Goal: Task Accomplishment & Management: Manage account settings

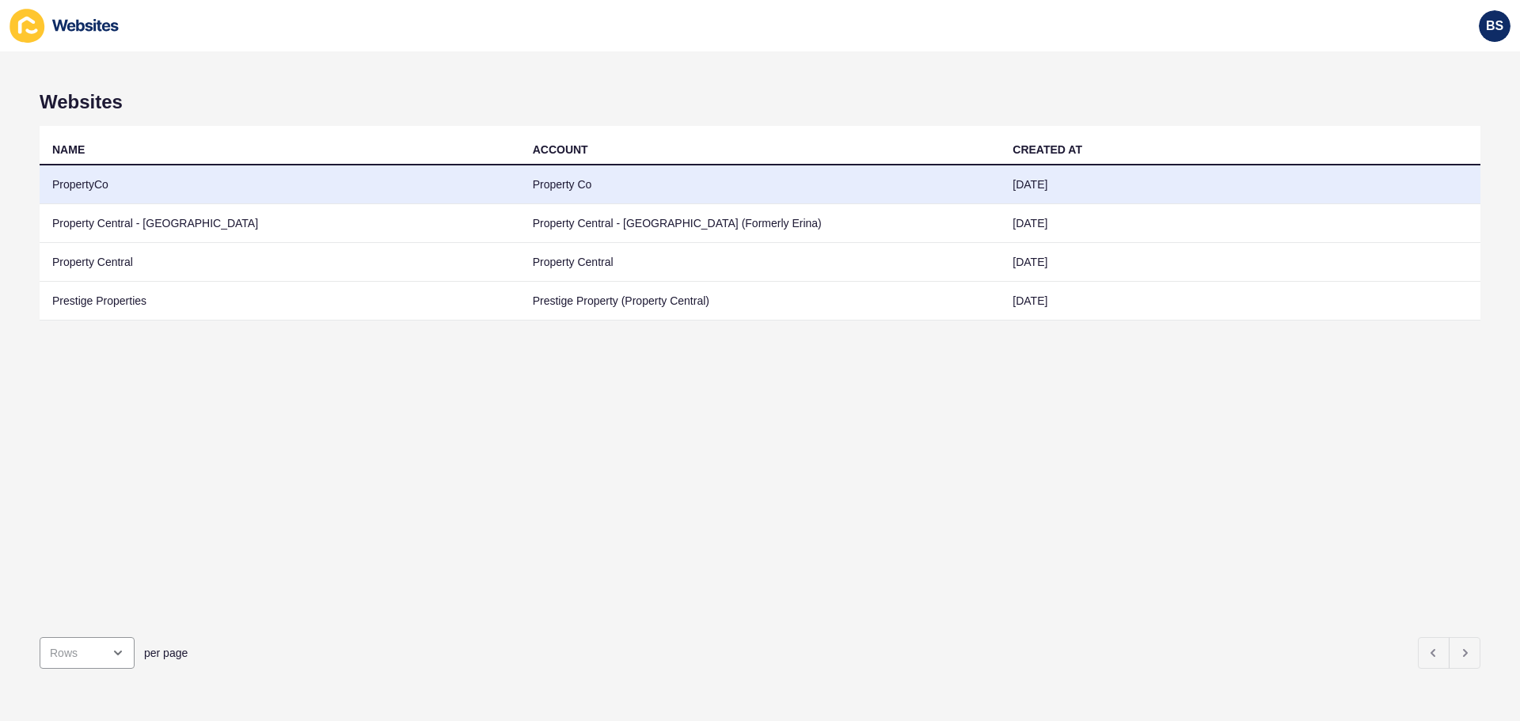
click at [72, 180] on td "PropertyCo" at bounding box center [280, 184] width 480 height 39
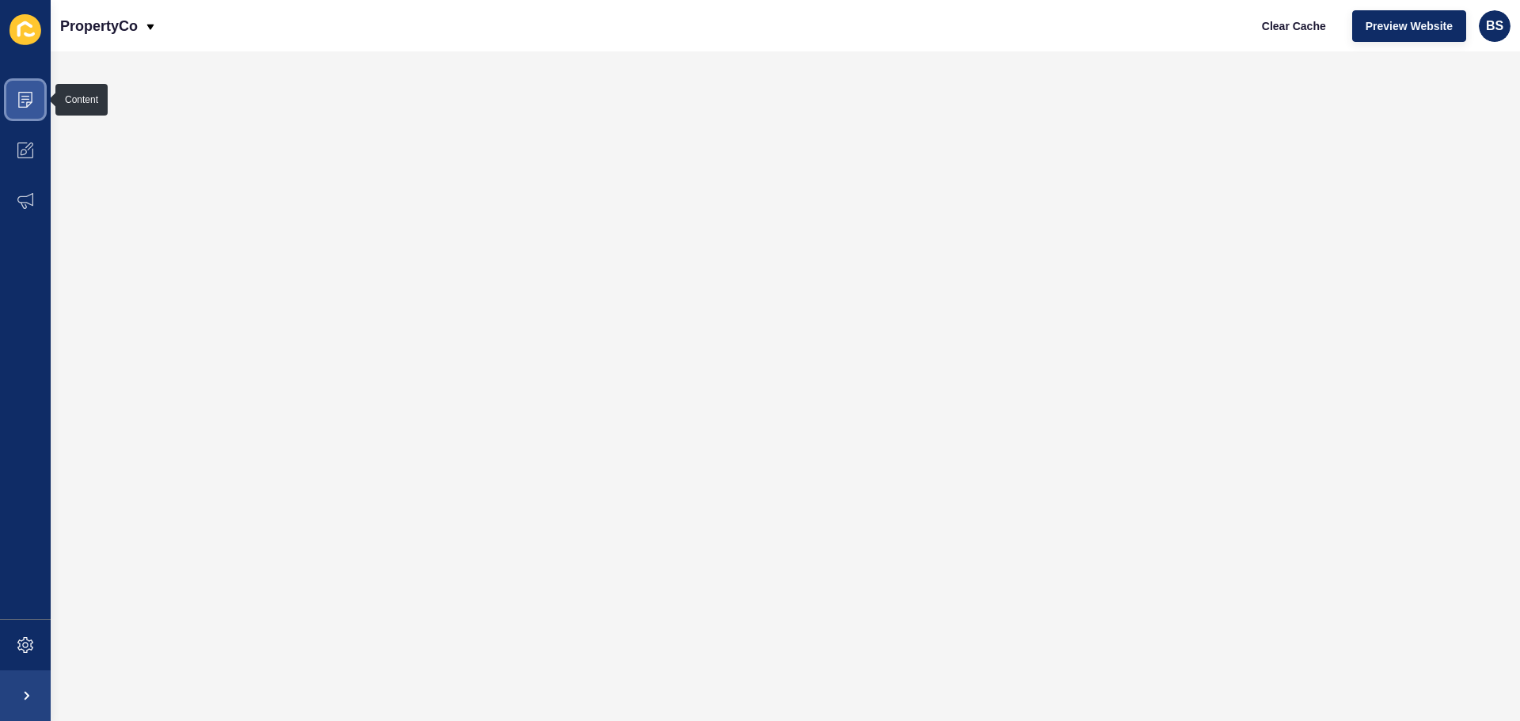
click at [24, 88] on span at bounding box center [25, 99] width 51 height 51
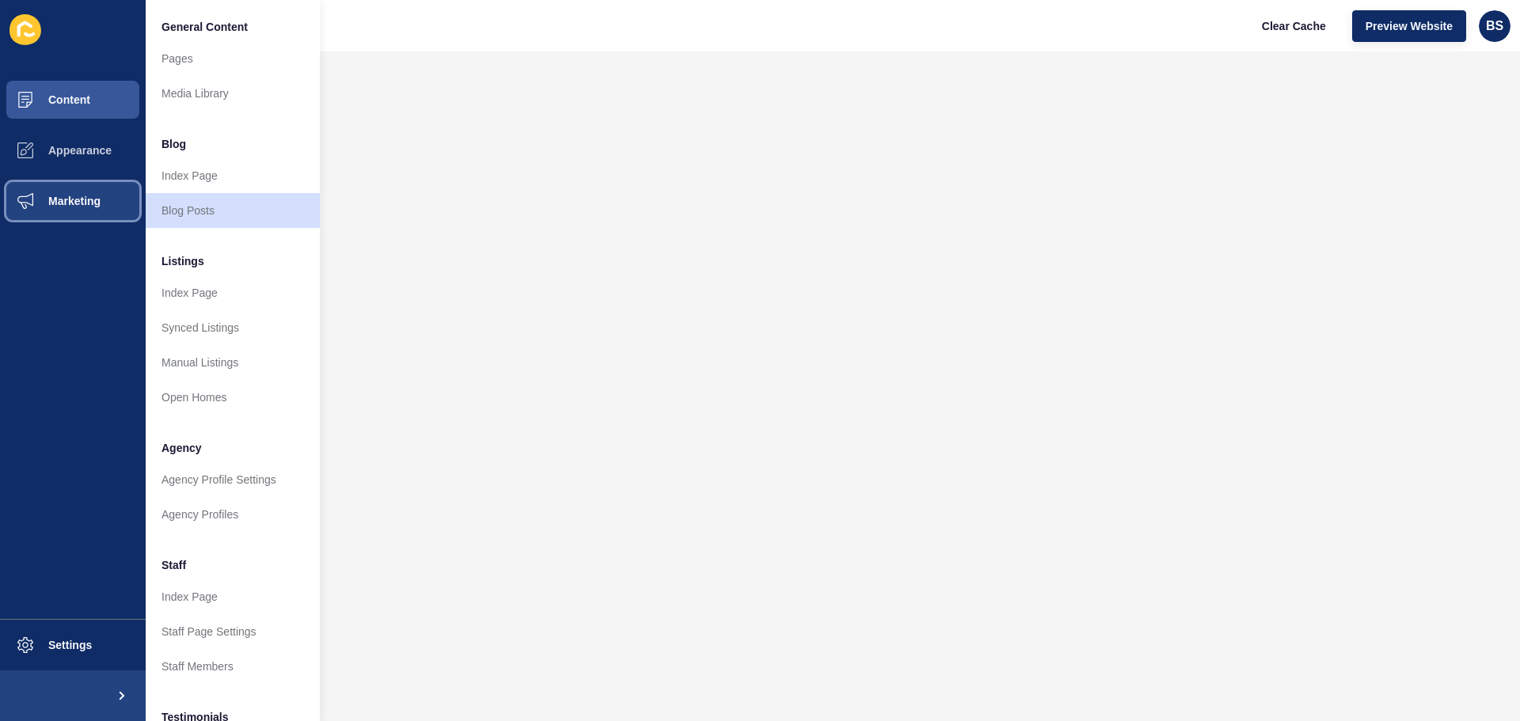
click at [93, 212] on button "Marketing" at bounding box center [73, 201] width 146 height 51
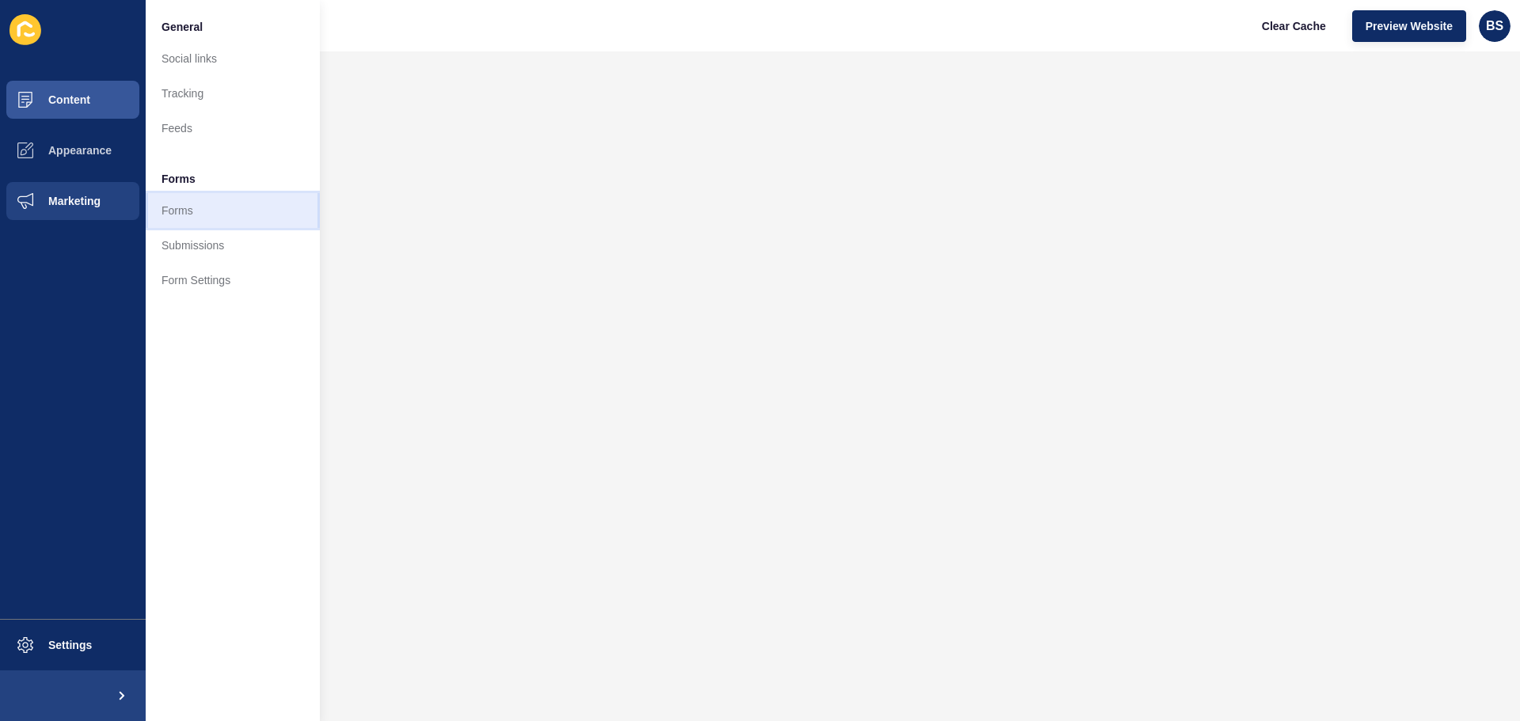
click at [236, 212] on link "Forms" at bounding box center [233, 210] width 174 height 35
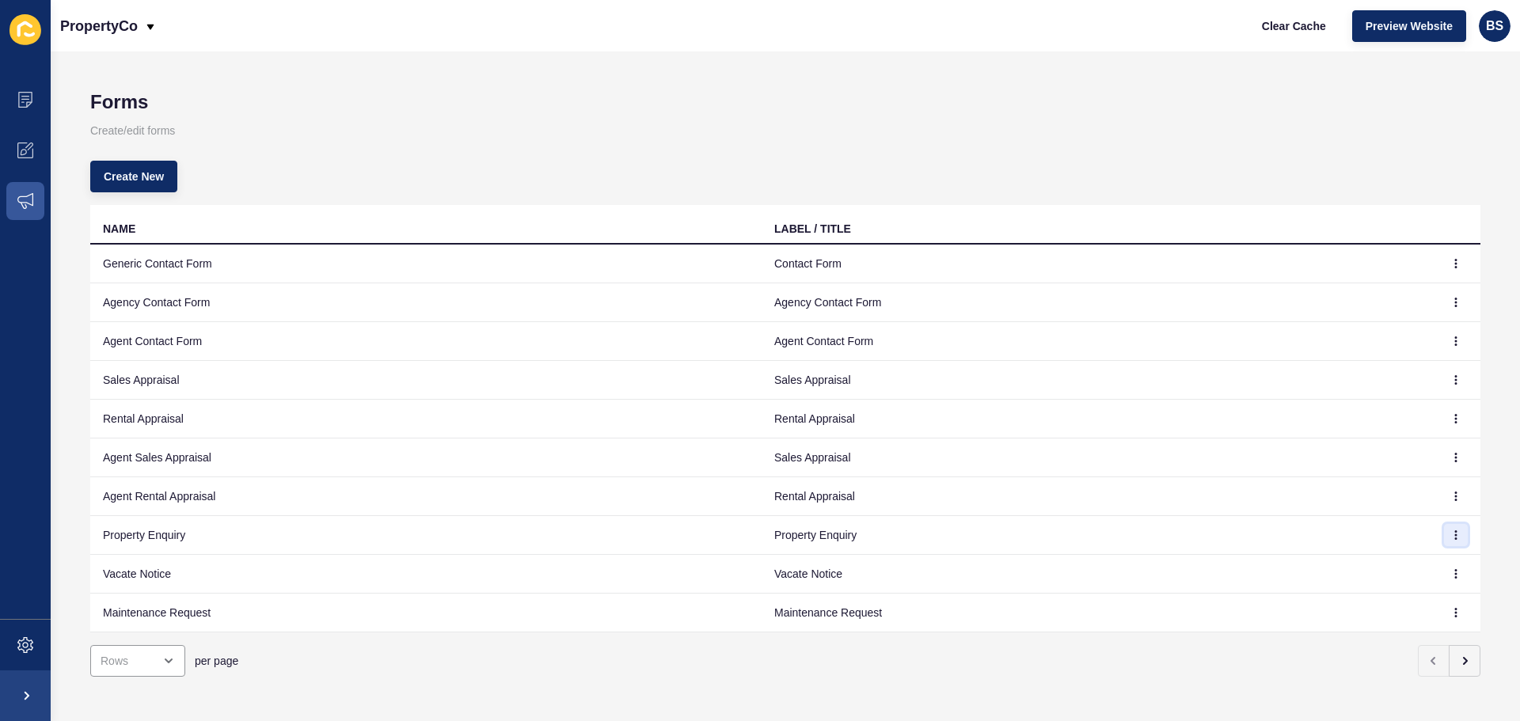
click at [1455, 533] on button "button" at bounding box center [1456, 535] width 24 height 22
click at [1416, 556] on link "Edit" at bounding box center [1400, 566] width 111 height 35
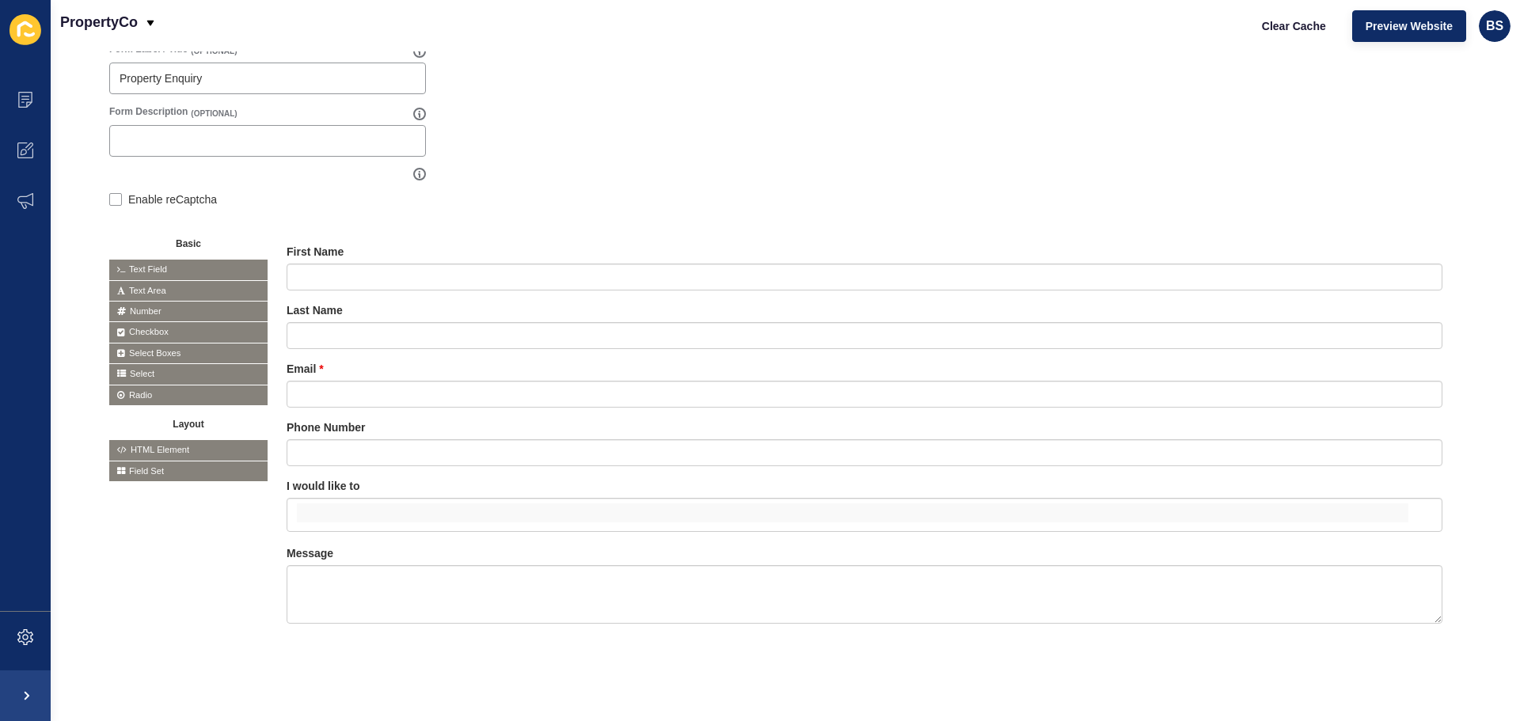
scroll to position [47, 0]
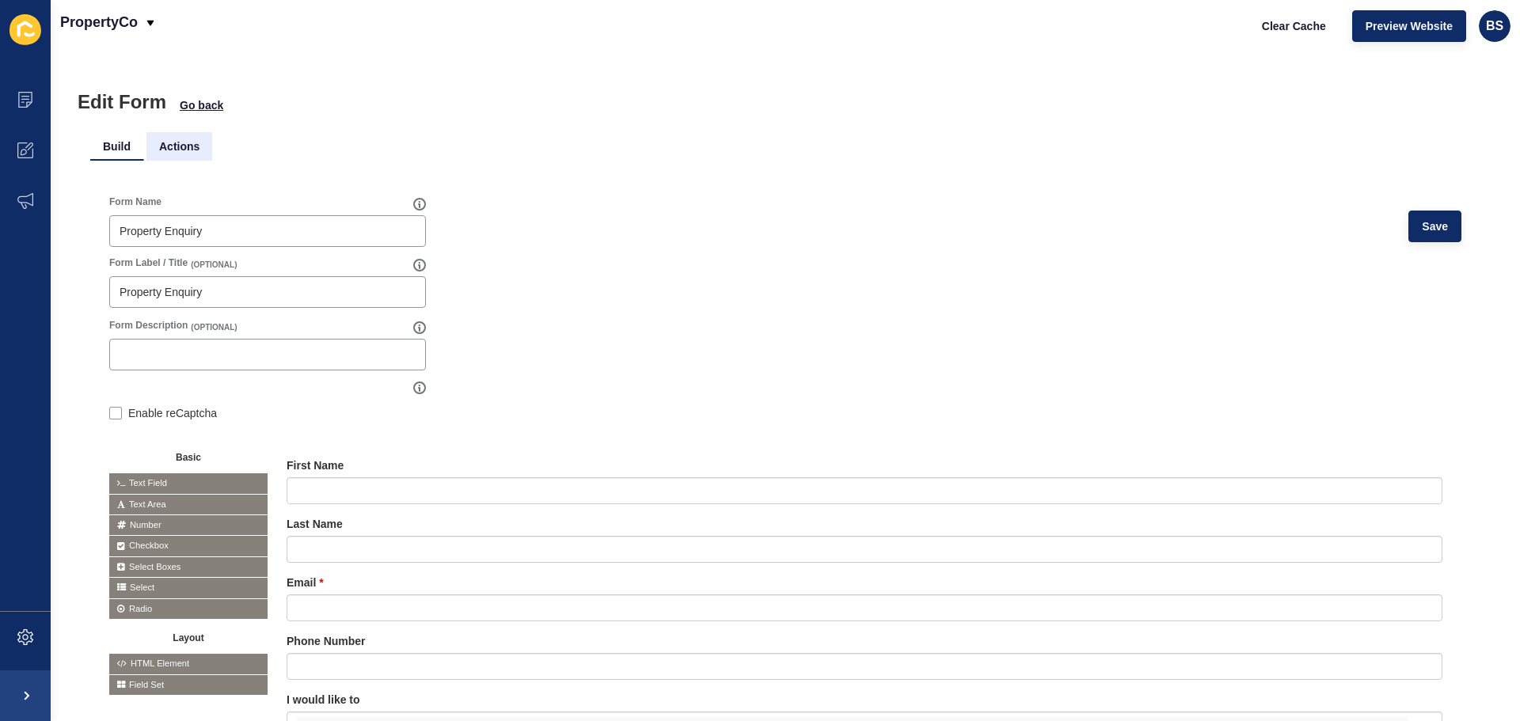
click at [185, 145] on li "Actions" at bounding box center [179, 146] width 66 height 28
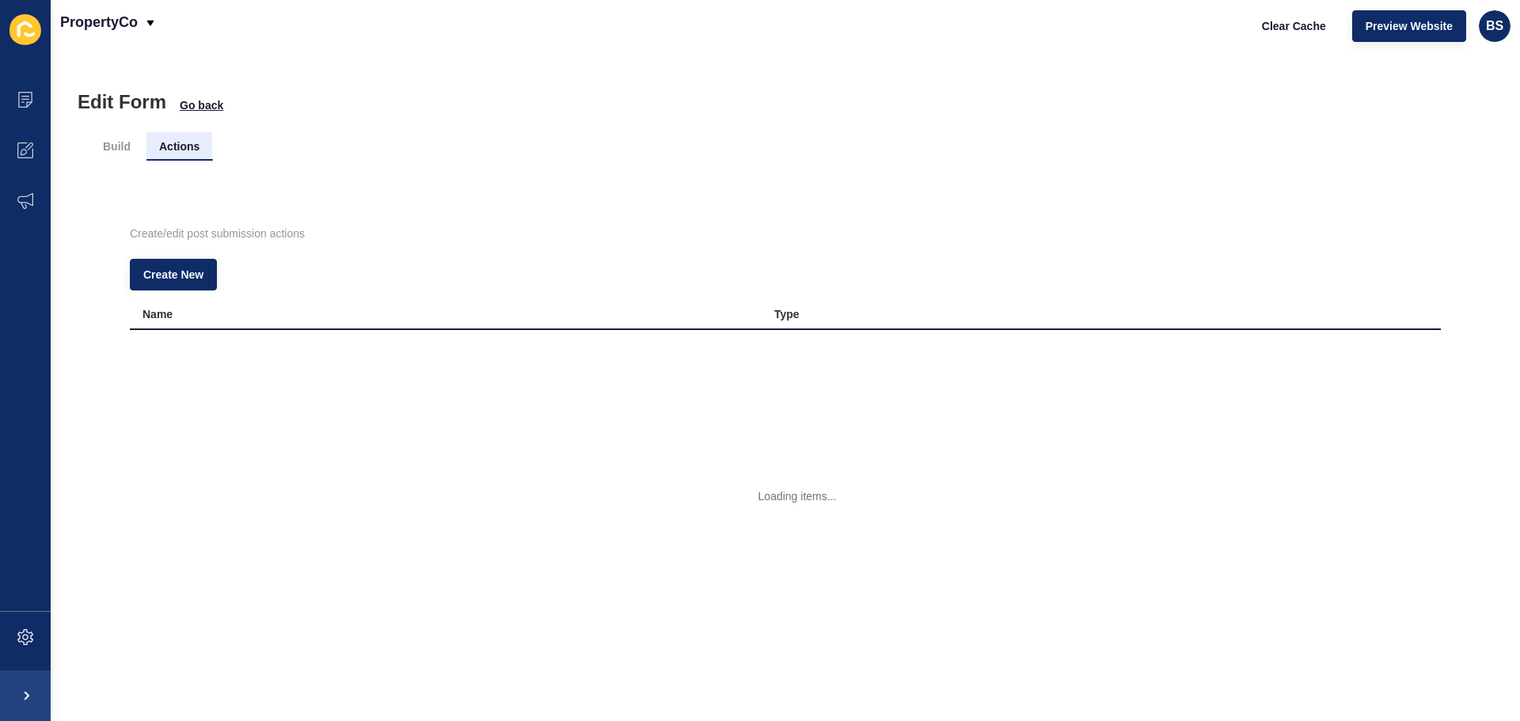
scroll to position [0, 0]
click at [1416, 351] on icon "button" at bounding box center [1416, 349] width 1 height 8
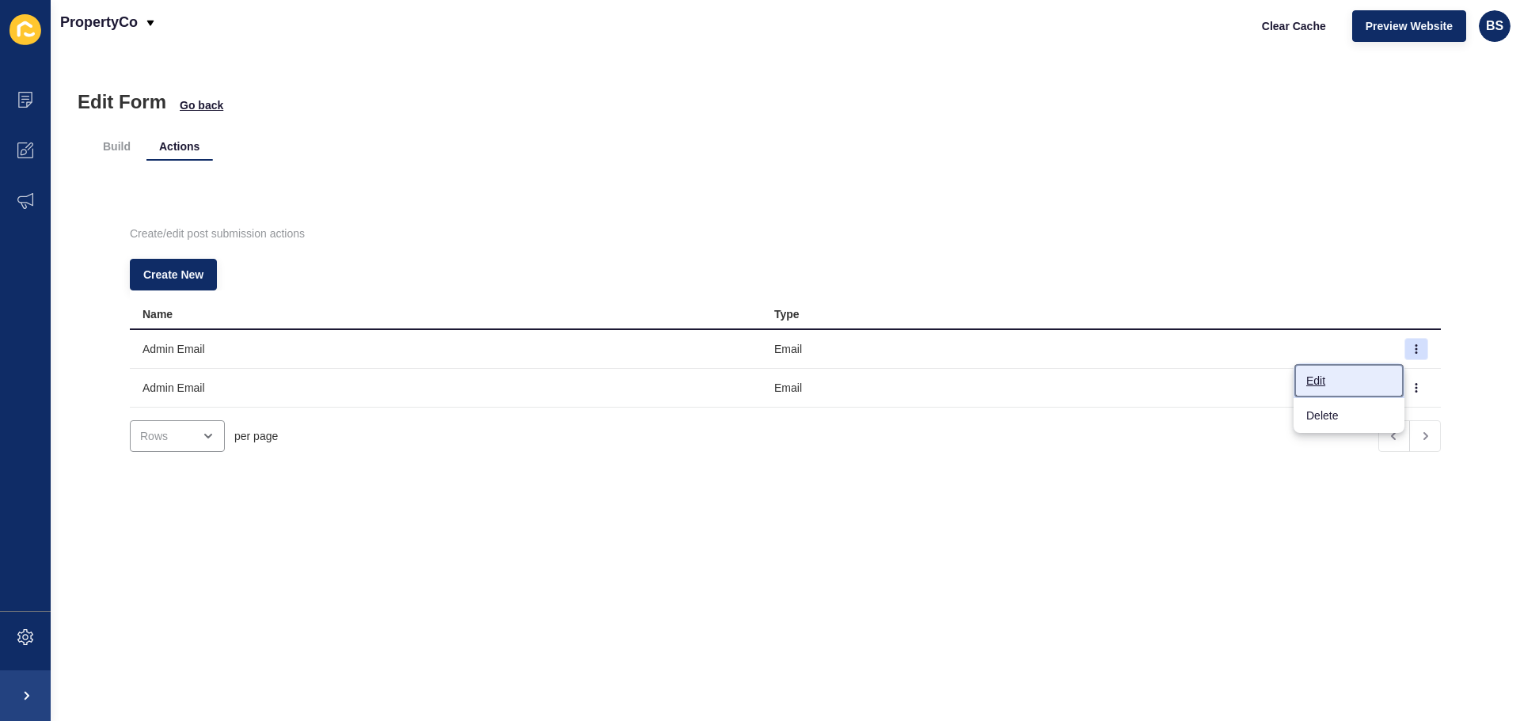
click at [1361, 382] on link "Edit" at bounding box center [1348, 380] width 111 height 35
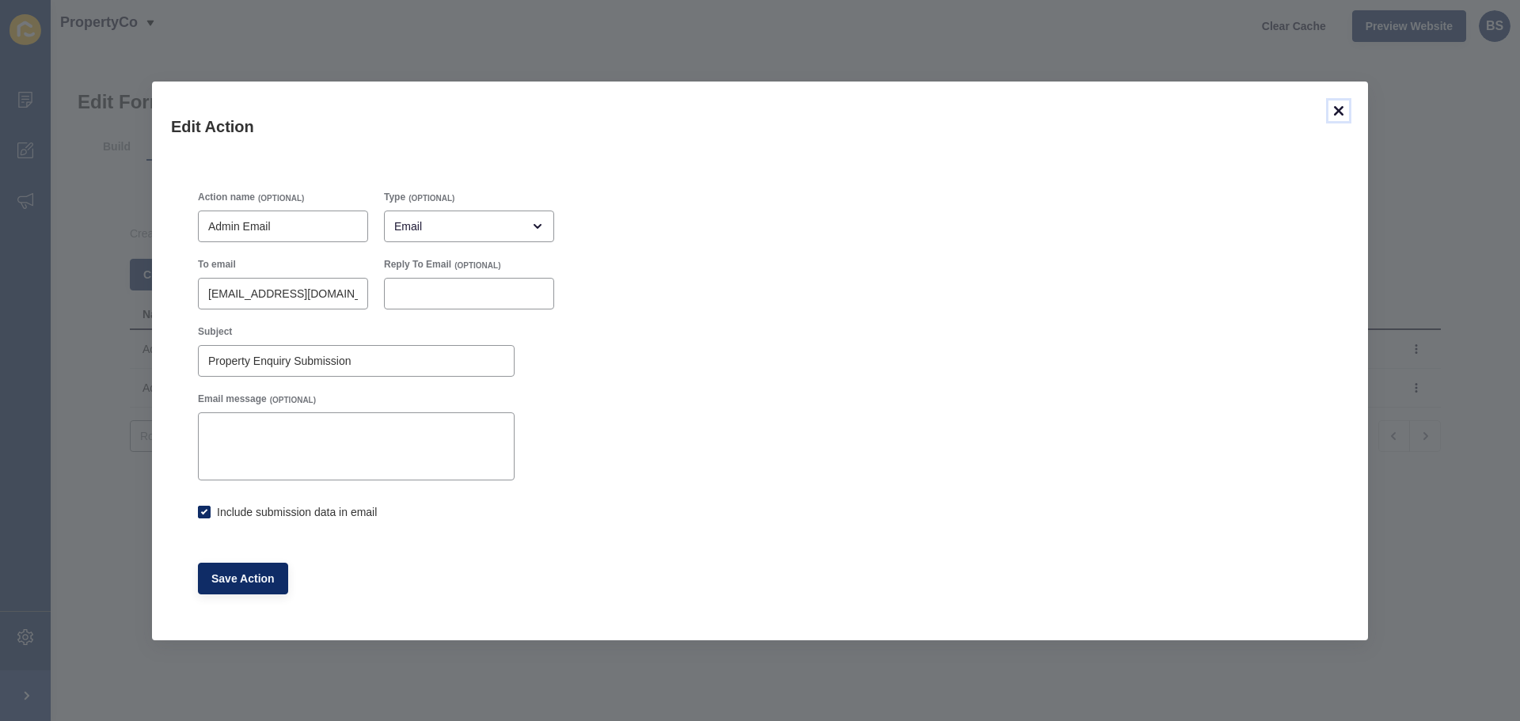
click at [1341, 116] on icon at bounding box center [1338, 110] width 19 height 19
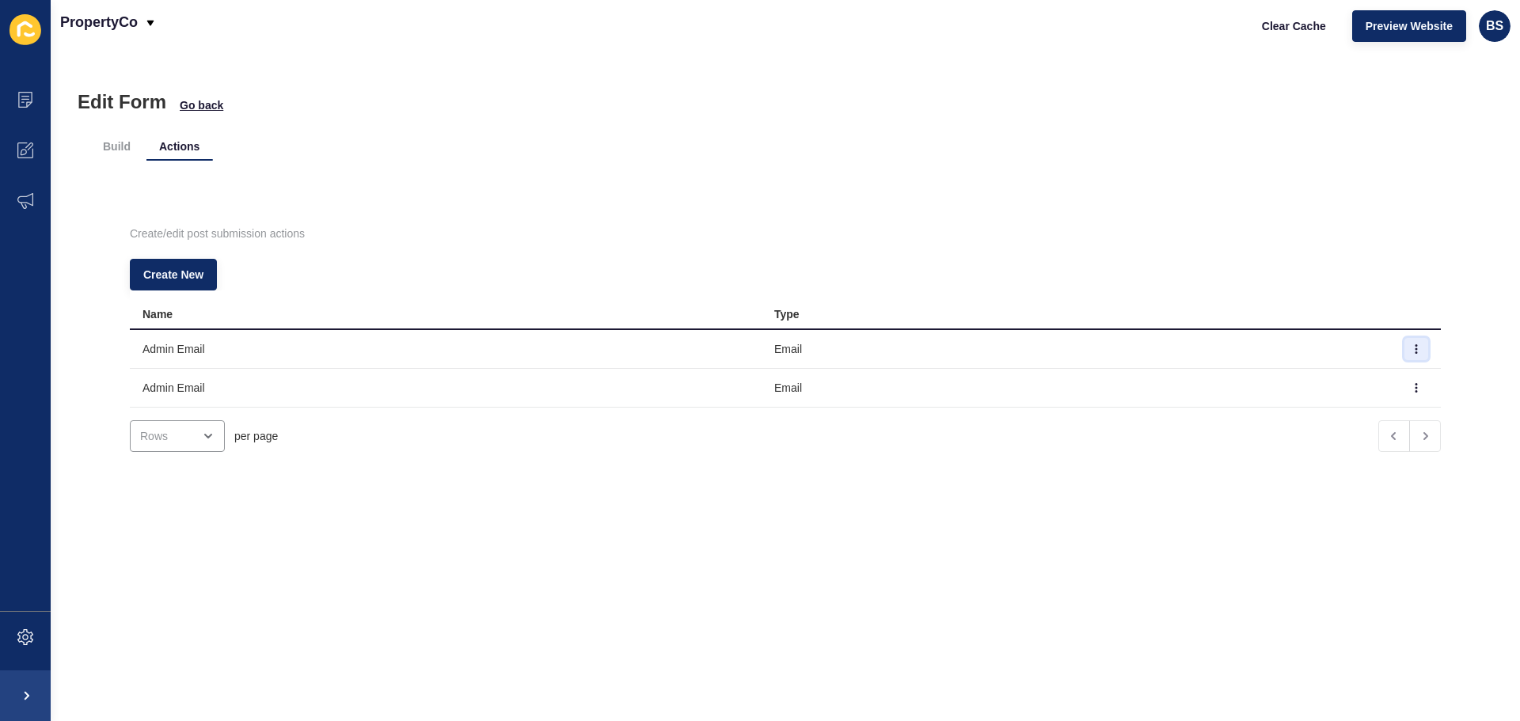
click at [1404, 351] on button "button" at bounding box center [1416, 349] width 24 height 22
click at [1347, 415] on link "Delete" at bounding box center [1348, 415] width 111 height 35
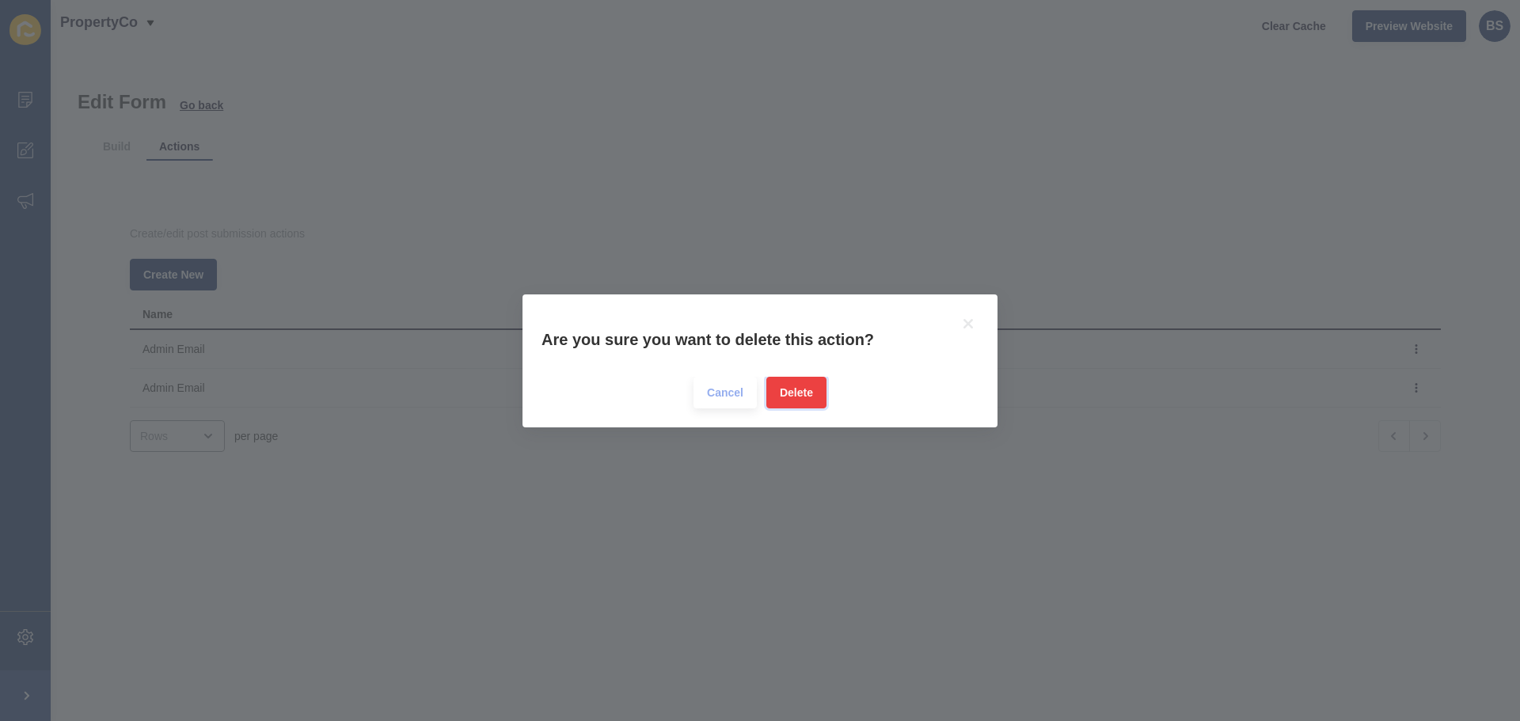
click at [792, 394] on span "Delete" at bounding box center [796, 393] width 33 height 16
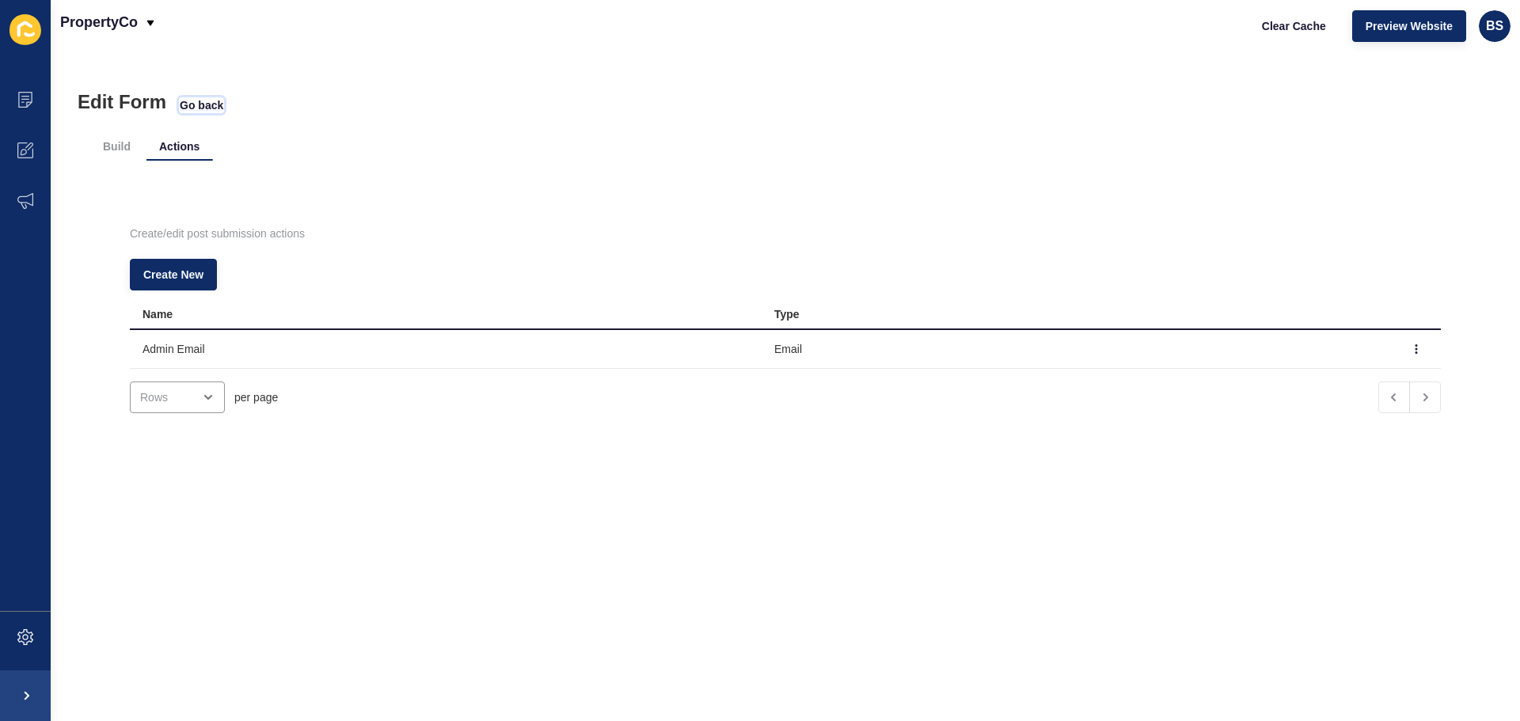
click at [205, 103] on span "Go back" at bounding box center [202, 105] width 44 height 16
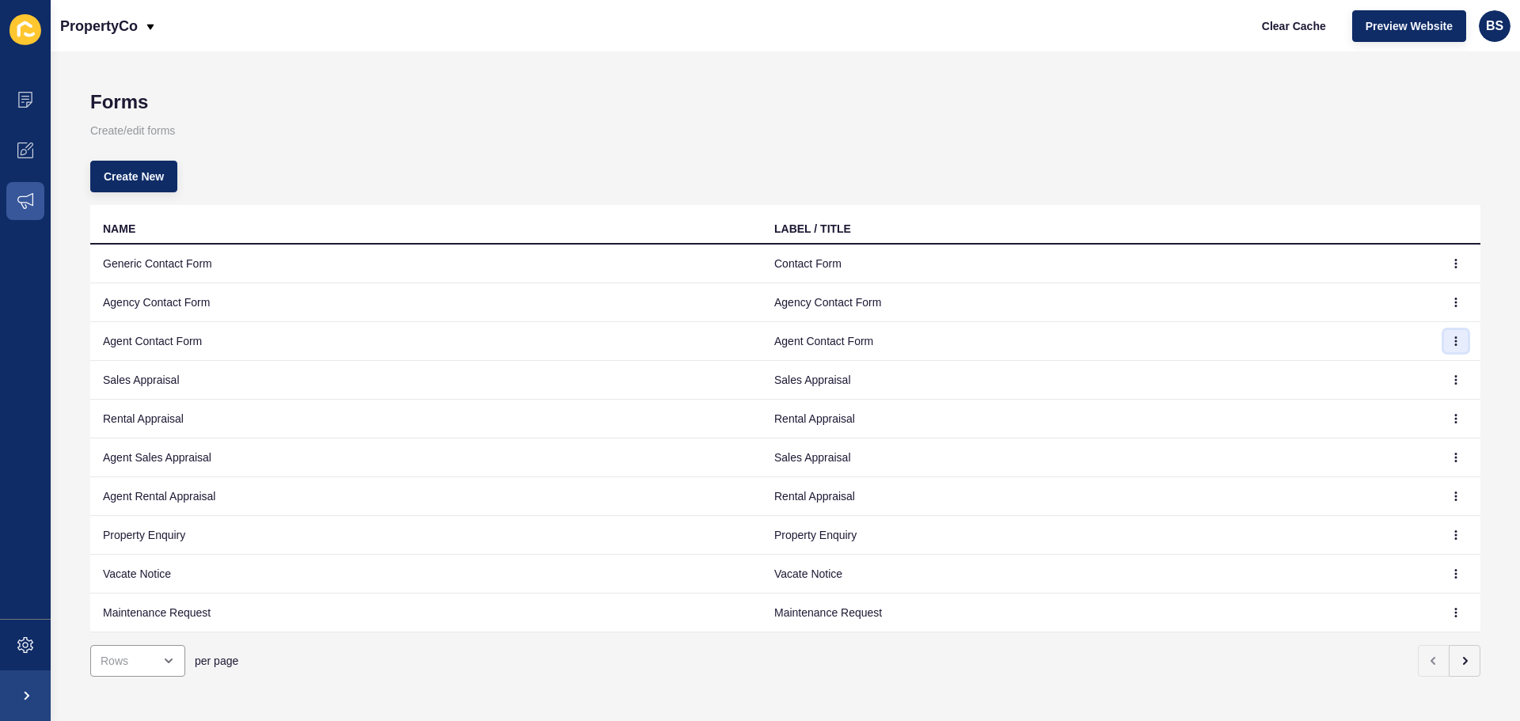
click at [1451, 341] on icon "button" at bounding box center [1455, 340] width 9 height 9
click at [1421, 371] on link "Edit" at bounding box center [1400, 372] width 111 height 35
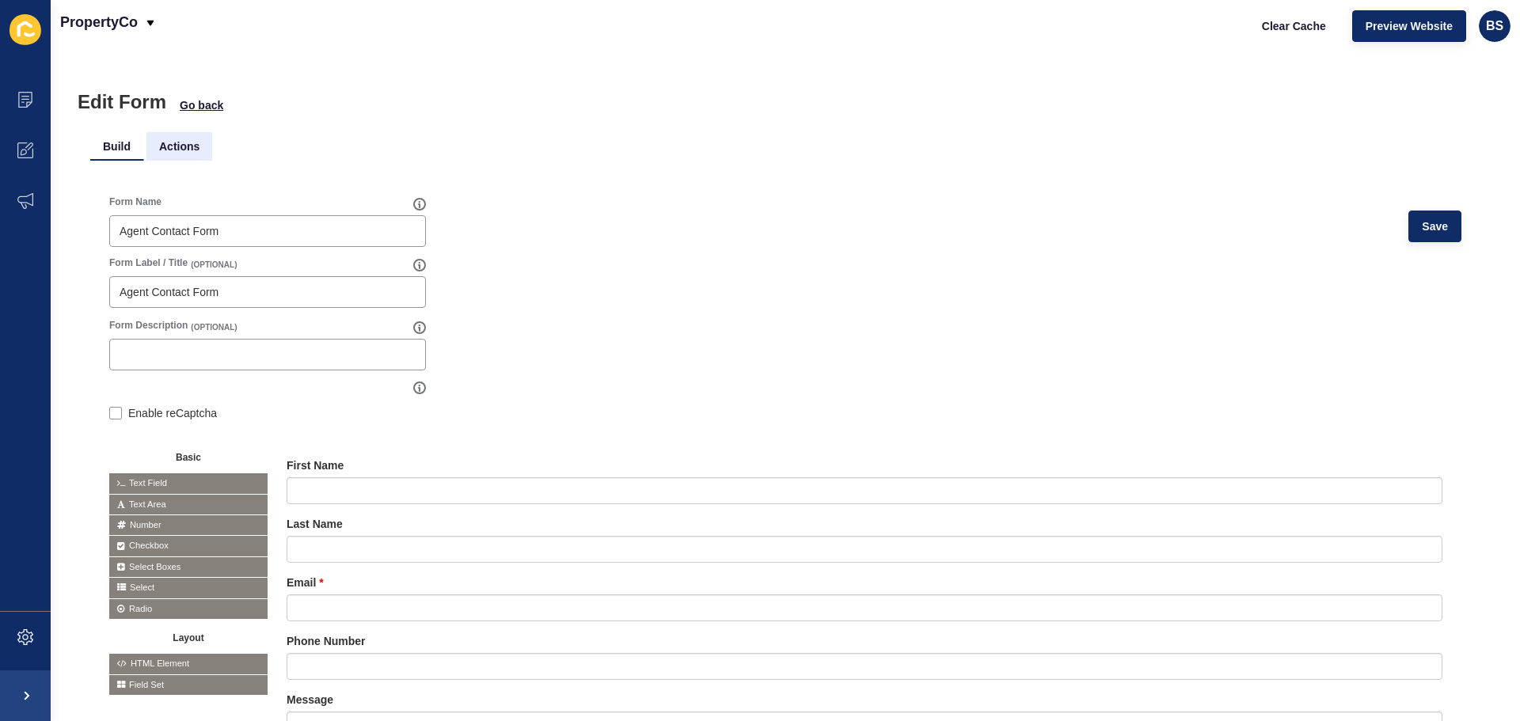
click at [200, 142] on li "Actions" at bounding box center [179, 146] width 66 height 28
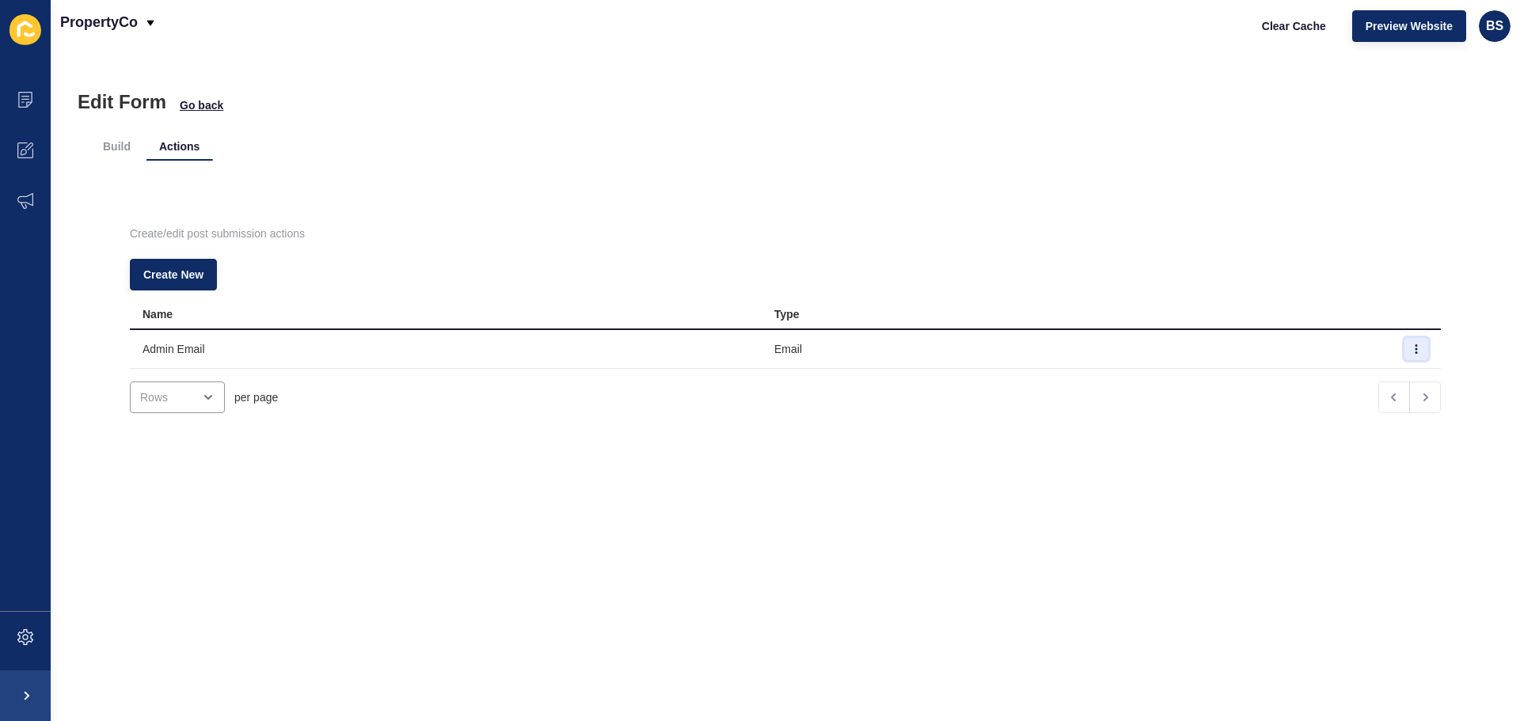
click at [1411, 345] on icon "button" at bounding box center [1415, 348] width 9 height 9
click at [1365, 377] on link "Edit" at bounding box center [1348, 380] width 111 height 35
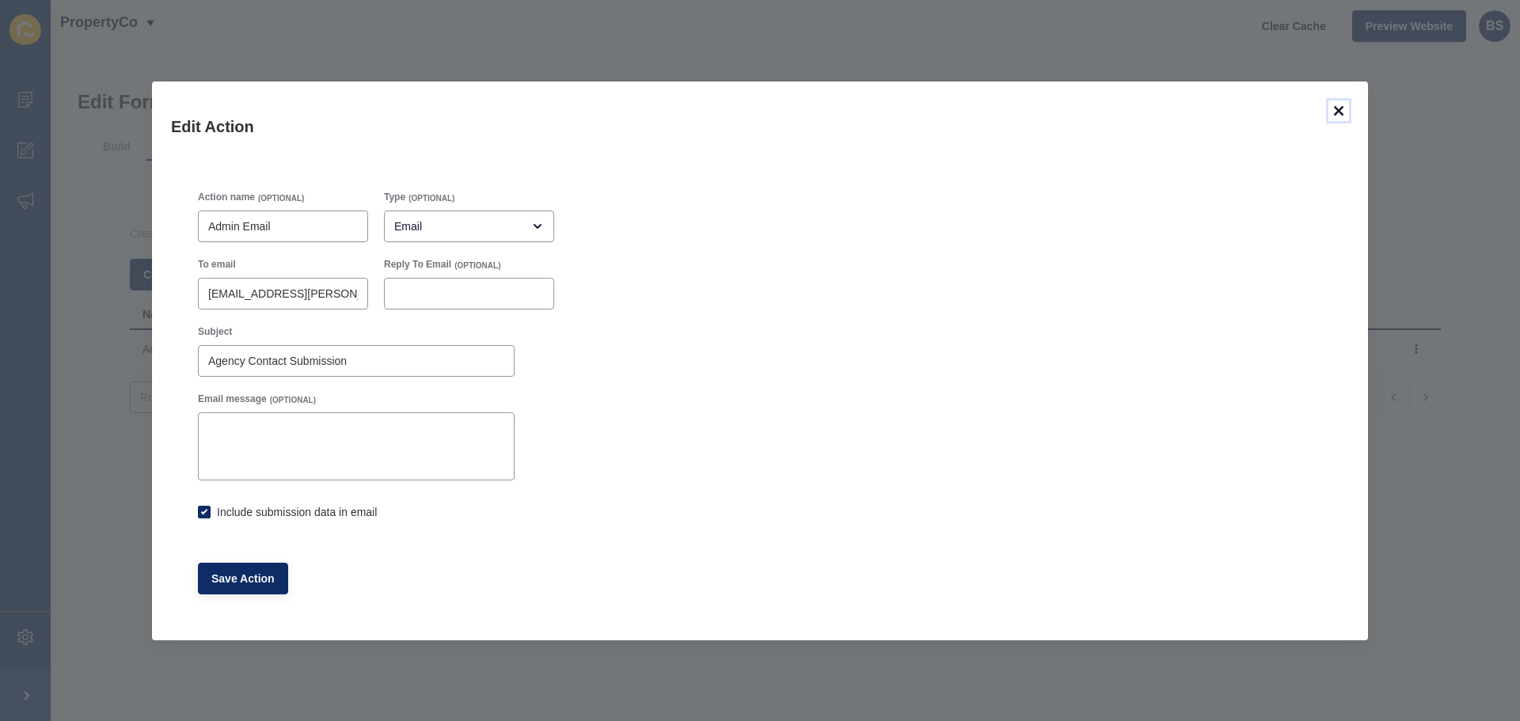
click at [1335, 101] on icon at bounding box center [1338, 110] width 19 height 19
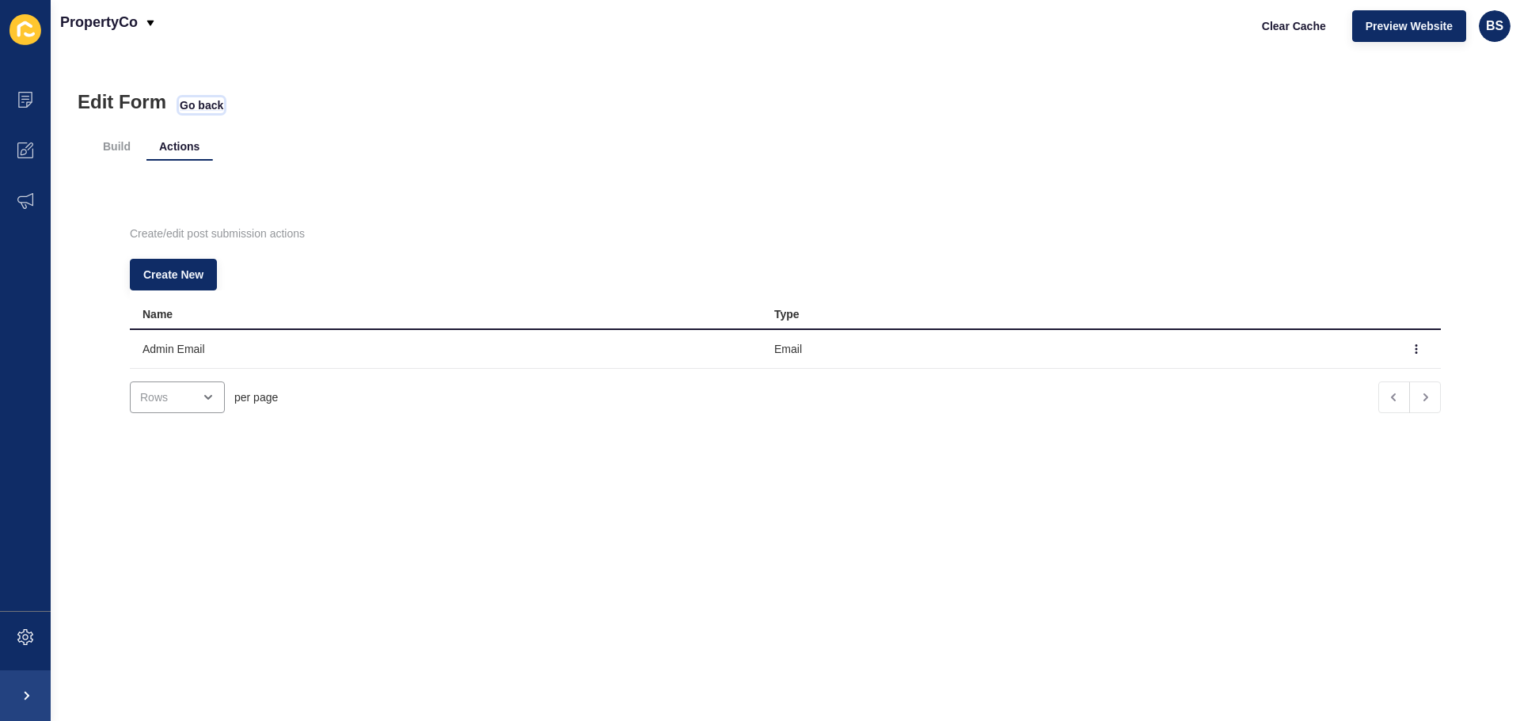
click at [197, 107] on span "Go back" at bounding box center [202, 105] width 44 height 16
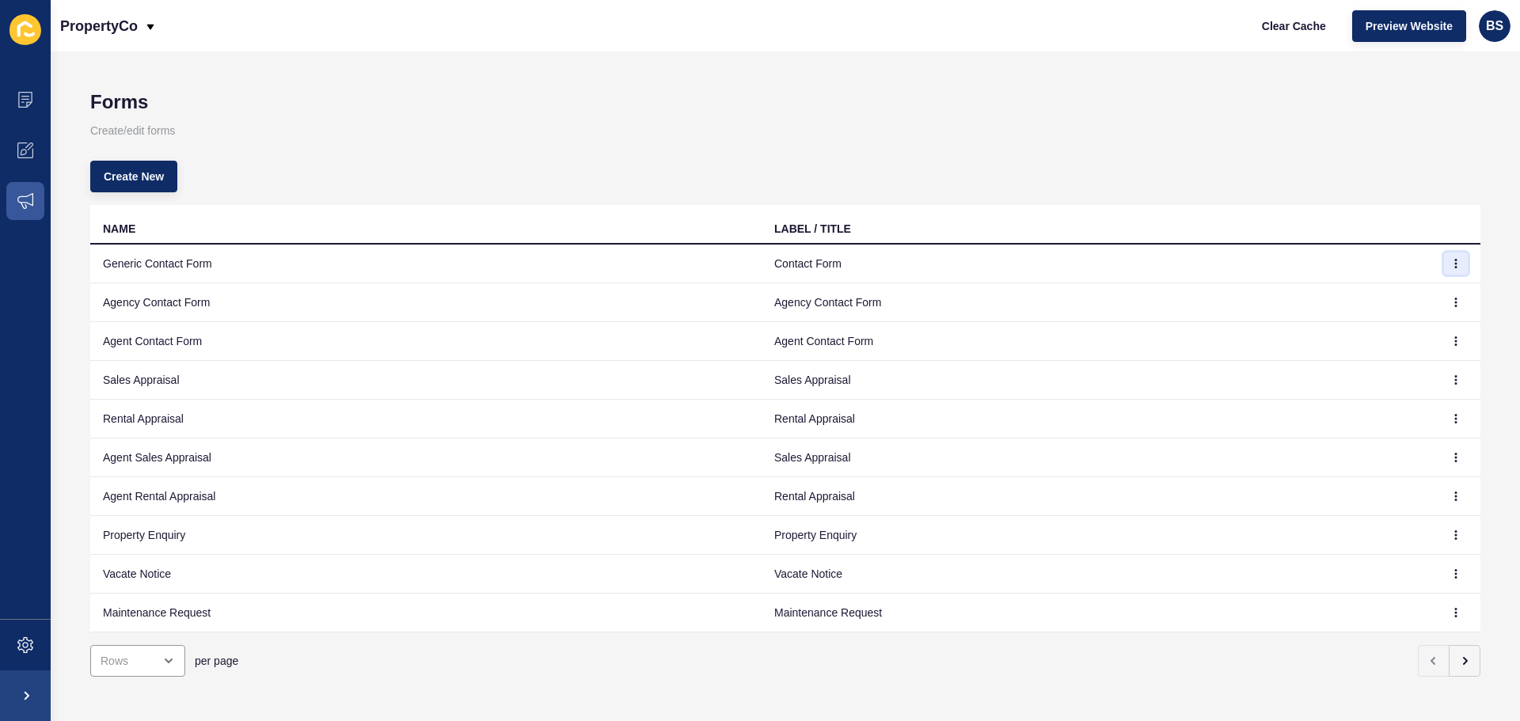
click at [1456, 264] on icon "button" at bounding box center [1456, 264] width 1 height 8
click at [1426, 285] on link "Edit" at bounding box center [1400, 295] width 111 height 35
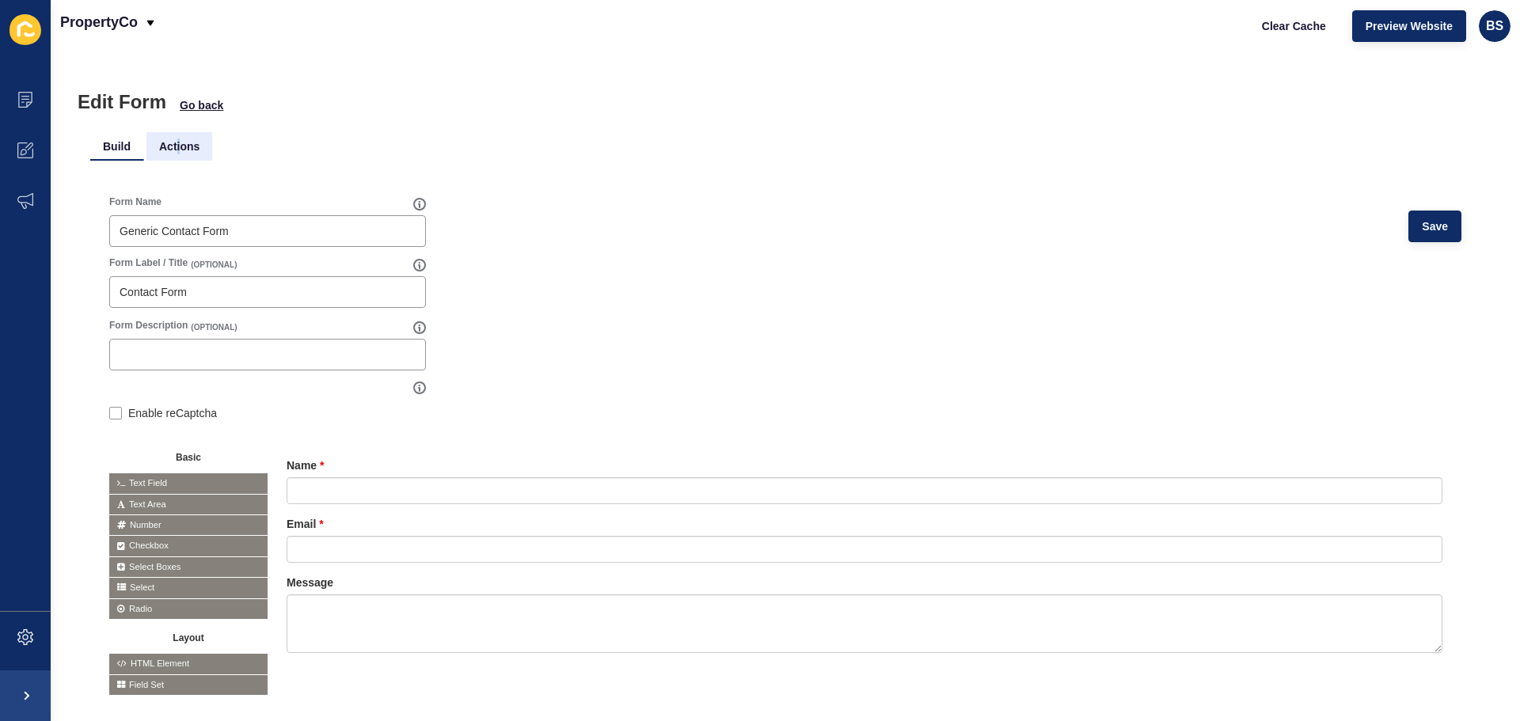
click at [179, 144] on li "Actions" at bounding box center [179, 146] width 66 height 28
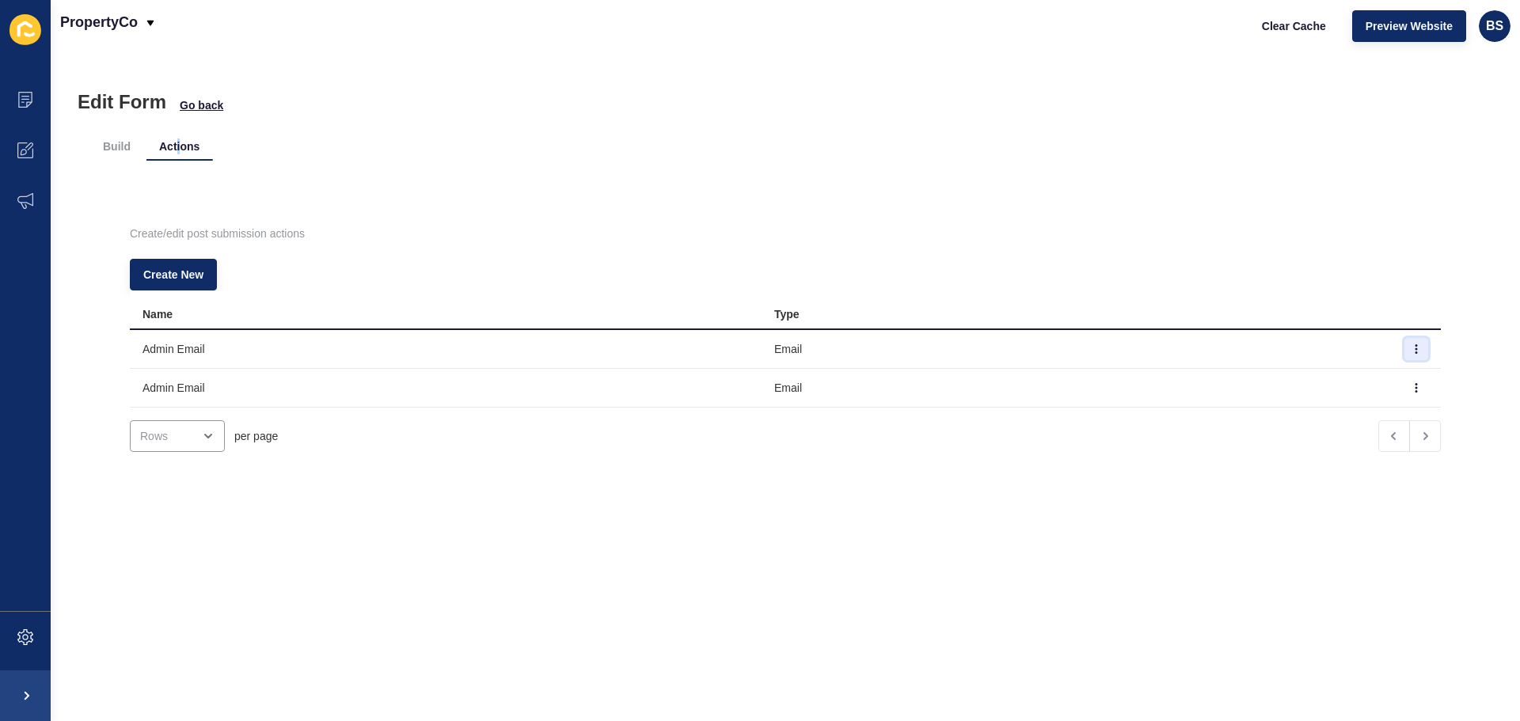
click at [1404, 347] on button "button" at bounding box center [1416, 349] width 24 height 22
click at [1356, 384] on link "Edit" at bounding box center [1348, 380] width 111 height 35
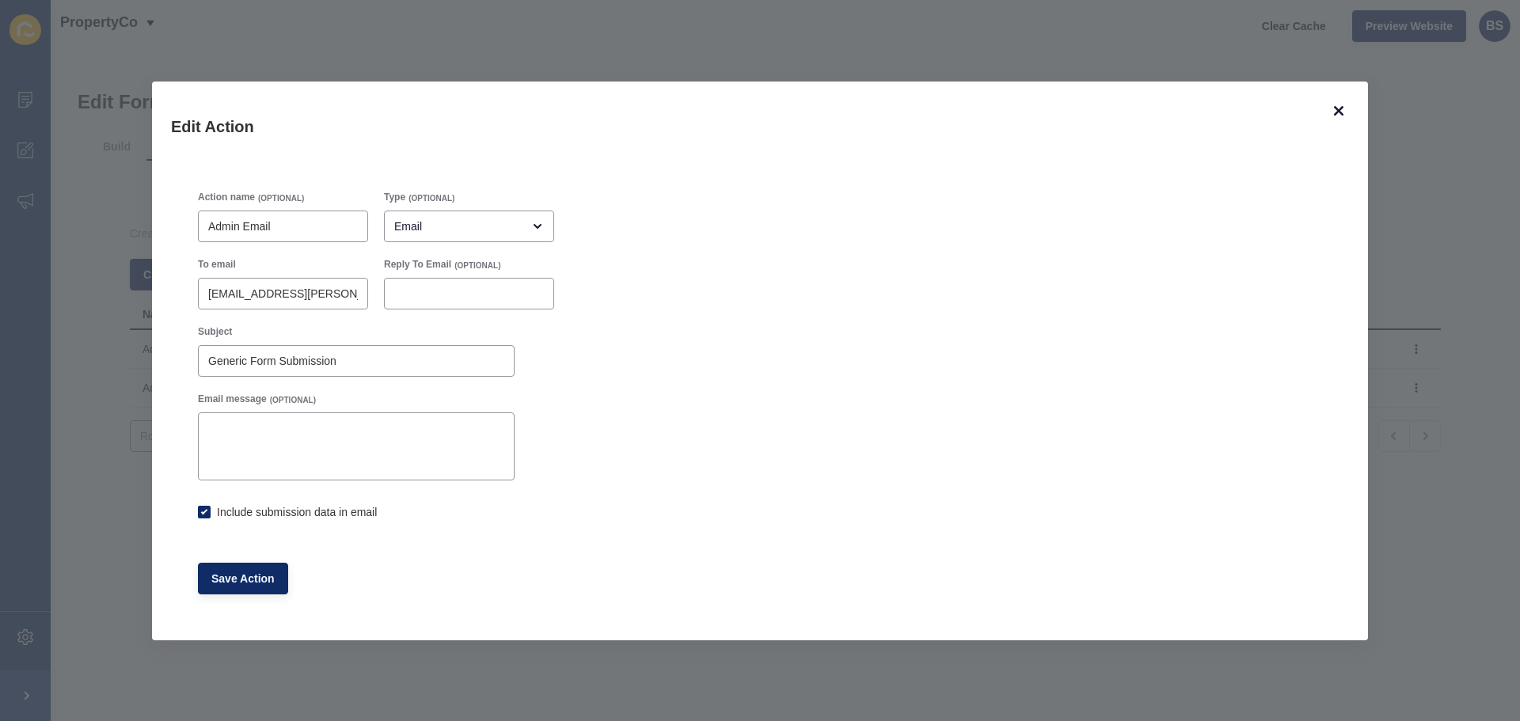
click at [1346, 114] on div "Edit Action" at bounding box center [760, 123] width 1216 height 82
click at [1342, 112] on icon at bounding box center [1338, 110] width 19 height 19
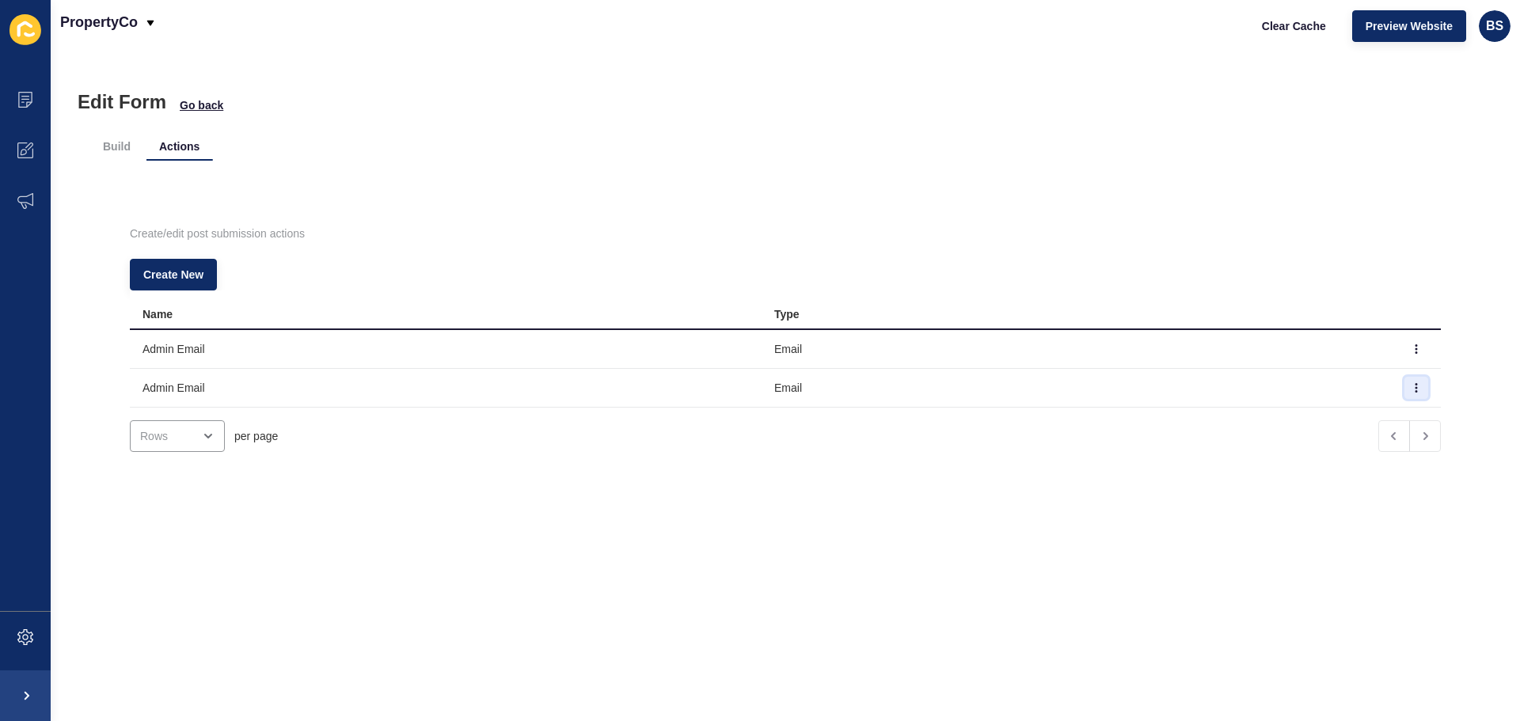
click at [1411, 388] on icon "button" at bounding box center [1415, 387] width 9 height 9
click at [1368, 404] on link "Edit" at bounding box center [1348, 419] width 111 height 35
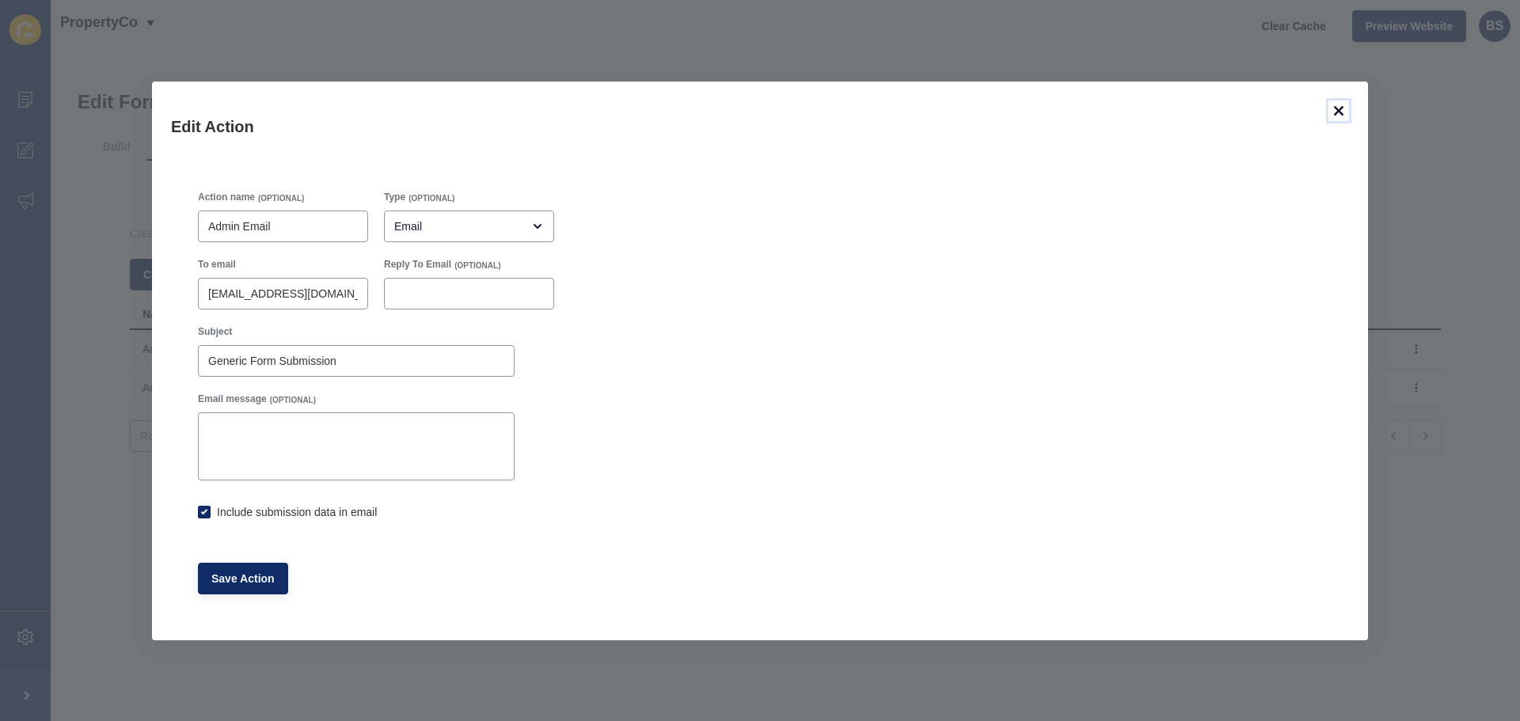
click at [1331, 113] on icon at bounding box center [1338, 110] width 19 height 19
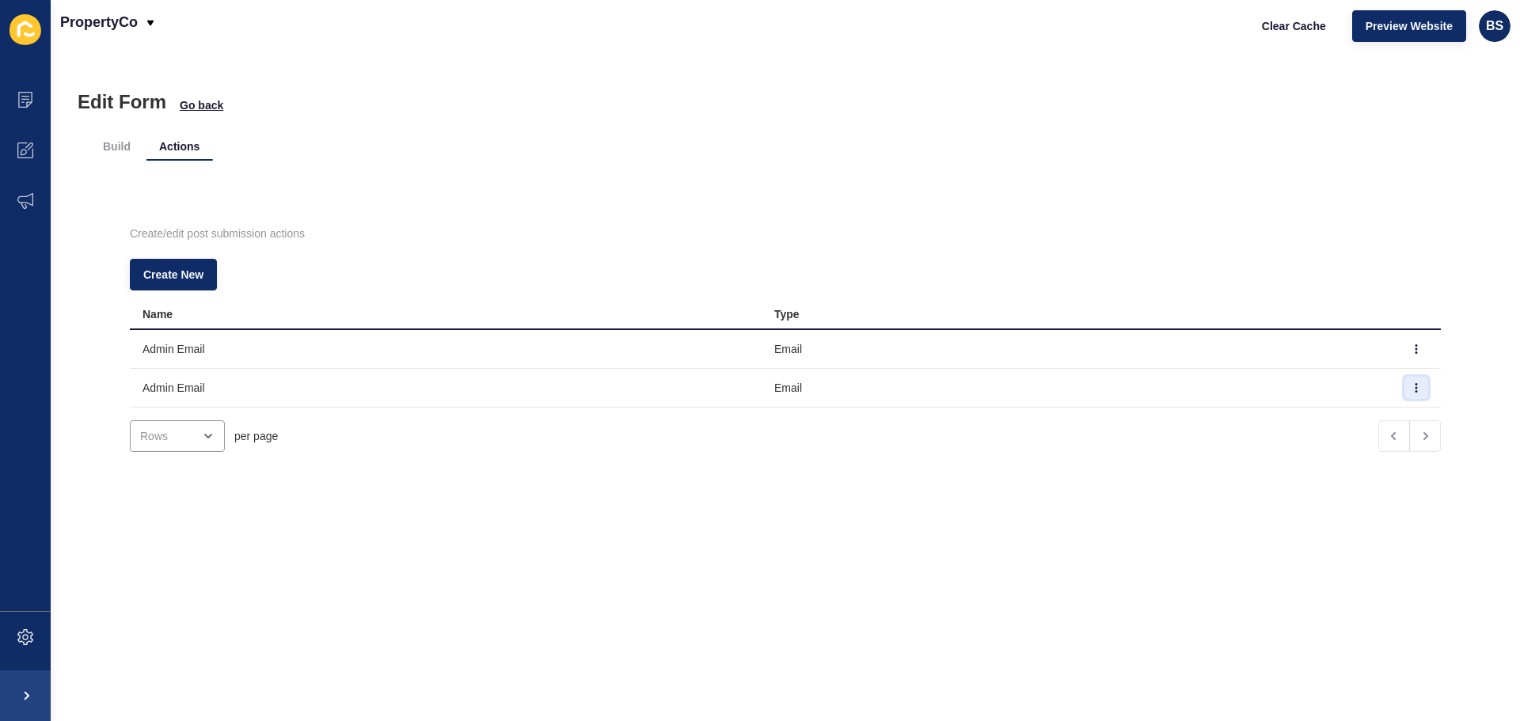
click at [1411, 386] on icon "button" at bounding box center [1415, 387] width 9 height 9
click at [1345, 458] on link "Delete" at bounding box center [1348, 454] width 111 height 35
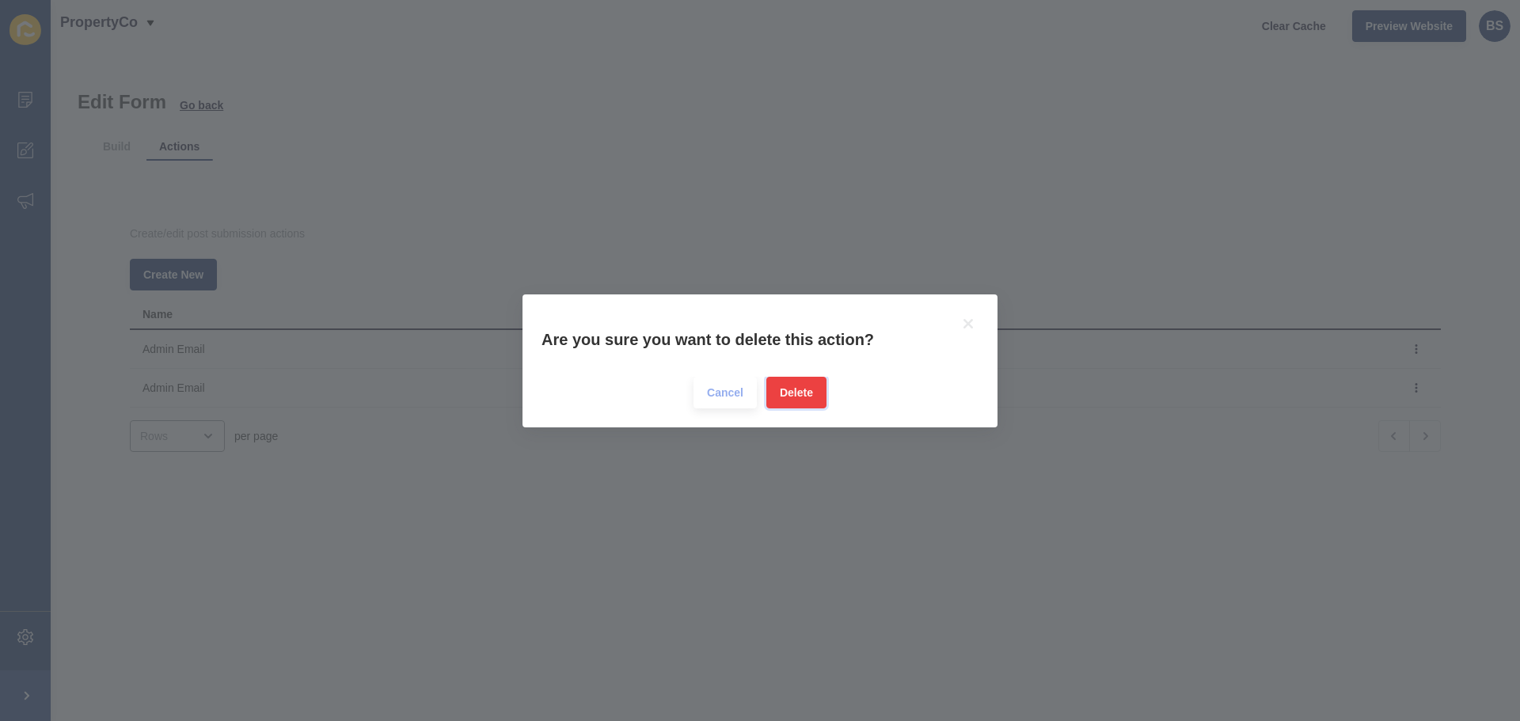
click at [796, 389] on span "Delete" at bounding box center [796, 393] width 33 height 16
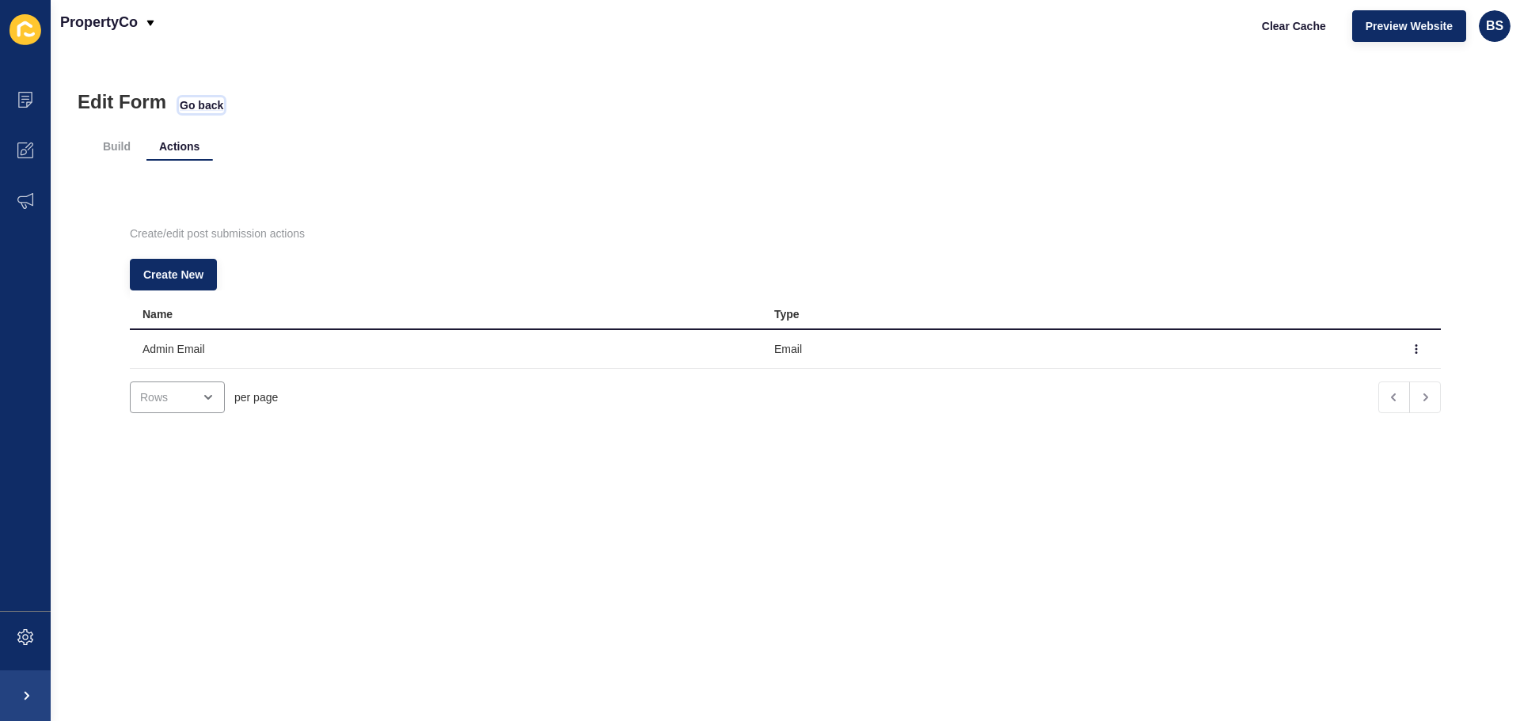
click at [202, 102] on span "Go back" at bounding box center [202, 105] width 44 height 16
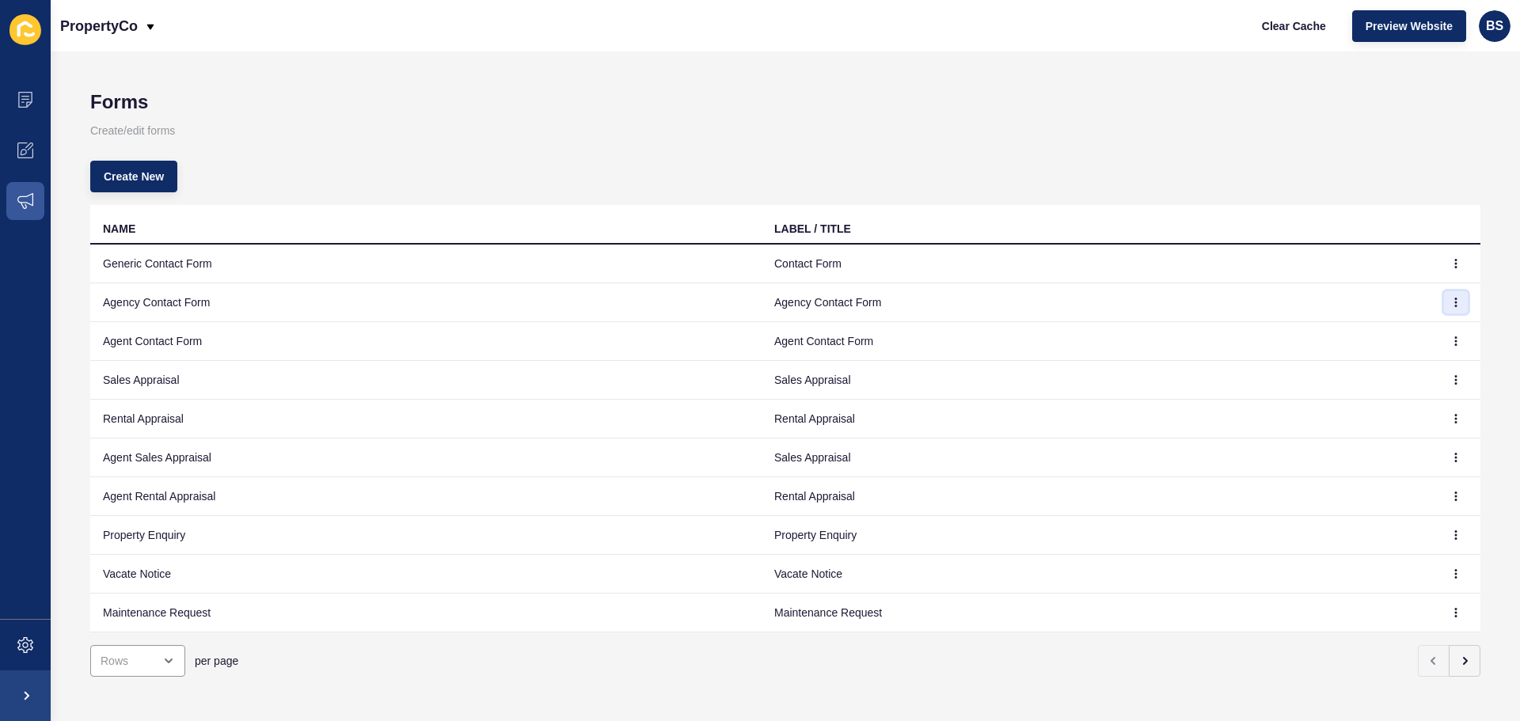
click at [1447, 295] on button "button" at bounding box center [1456, 302] width 24 height 22
click at [1404, 320] on link "Edit" at bounding box center [1400, 334] width 111 height 35
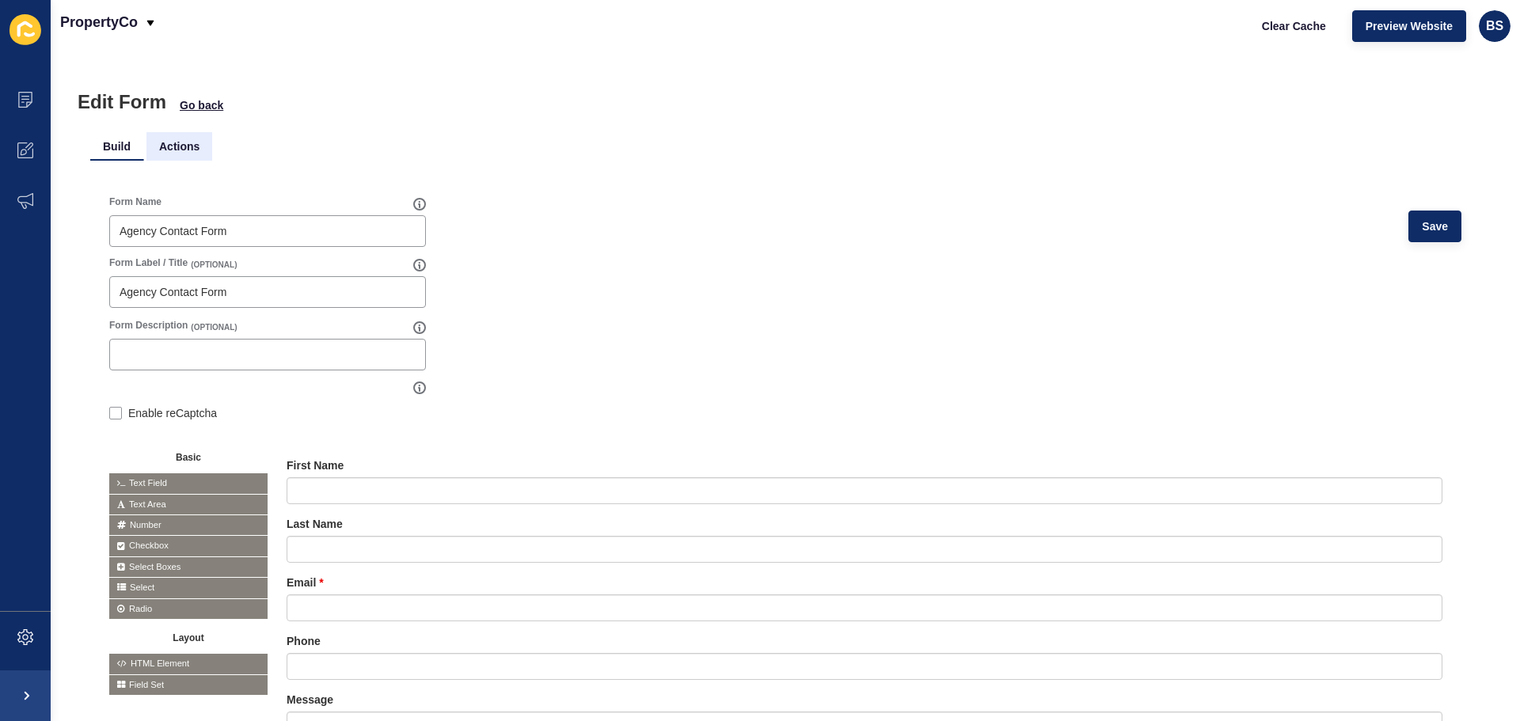
click at [184, 148] on li "Actions" at bounding box center [179, 146] width 66 height 28
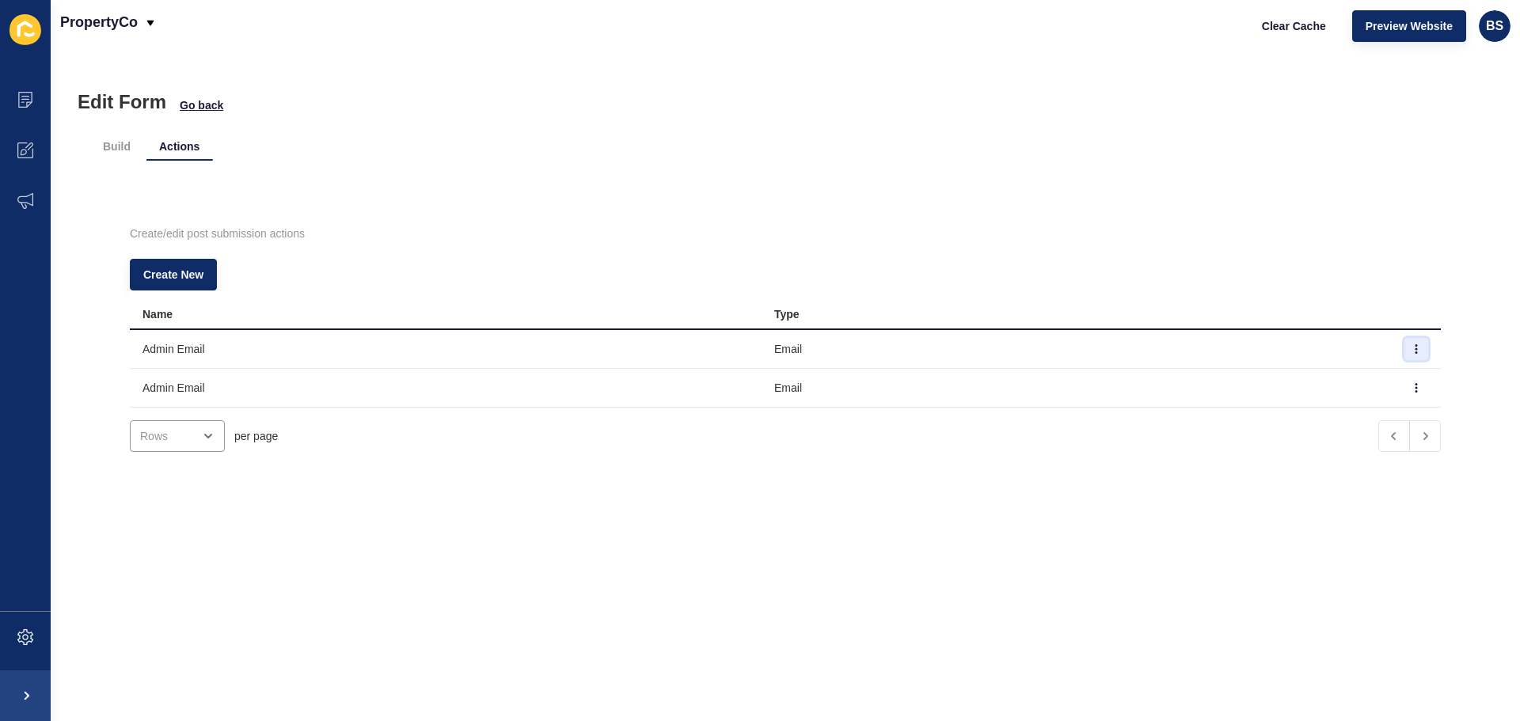
click at [1411, 347] on icon "button" at bounding box center [1415, 348] width 9 height 9
click at [1351, 387] on link "Edit" at bounding box center [1348, 380] width 111 height 35
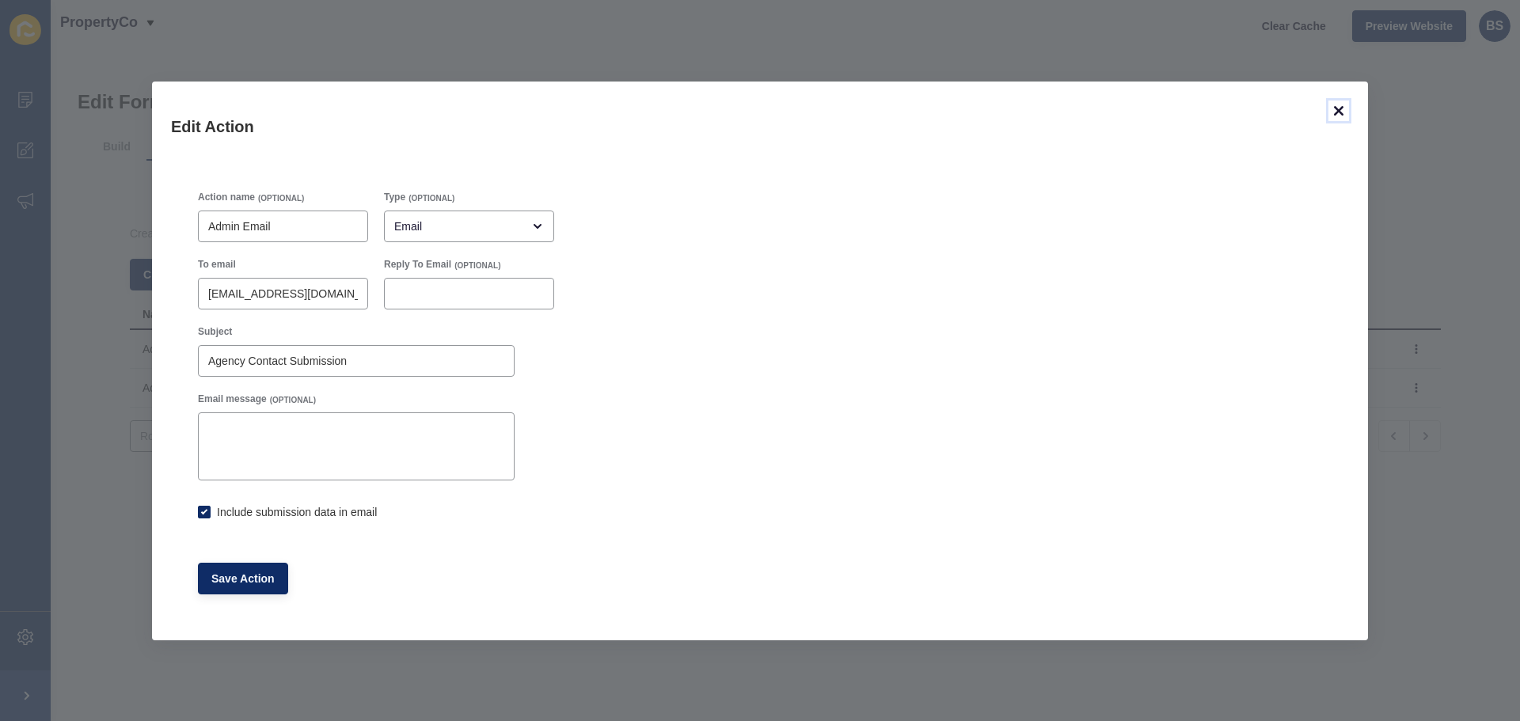
click at [1334, 115] on icon at bounding box center [1338, 110] width 9 height 9
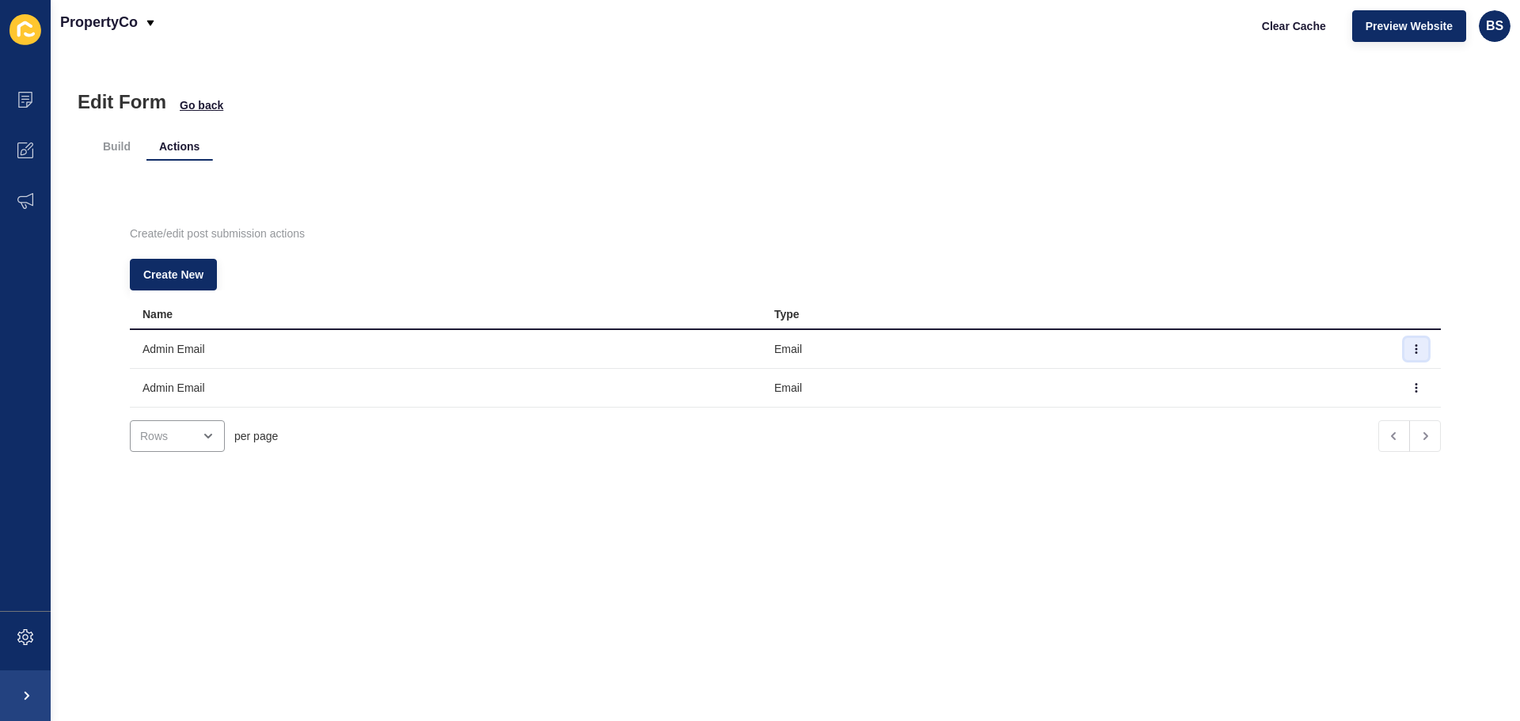
click at [1411, 349] on icon "button" at bounding box center [1415, 348] width 9 height 9
click at [1345, 415] on link "Delete" at bounding box center [1348, 415] width 111 height 35
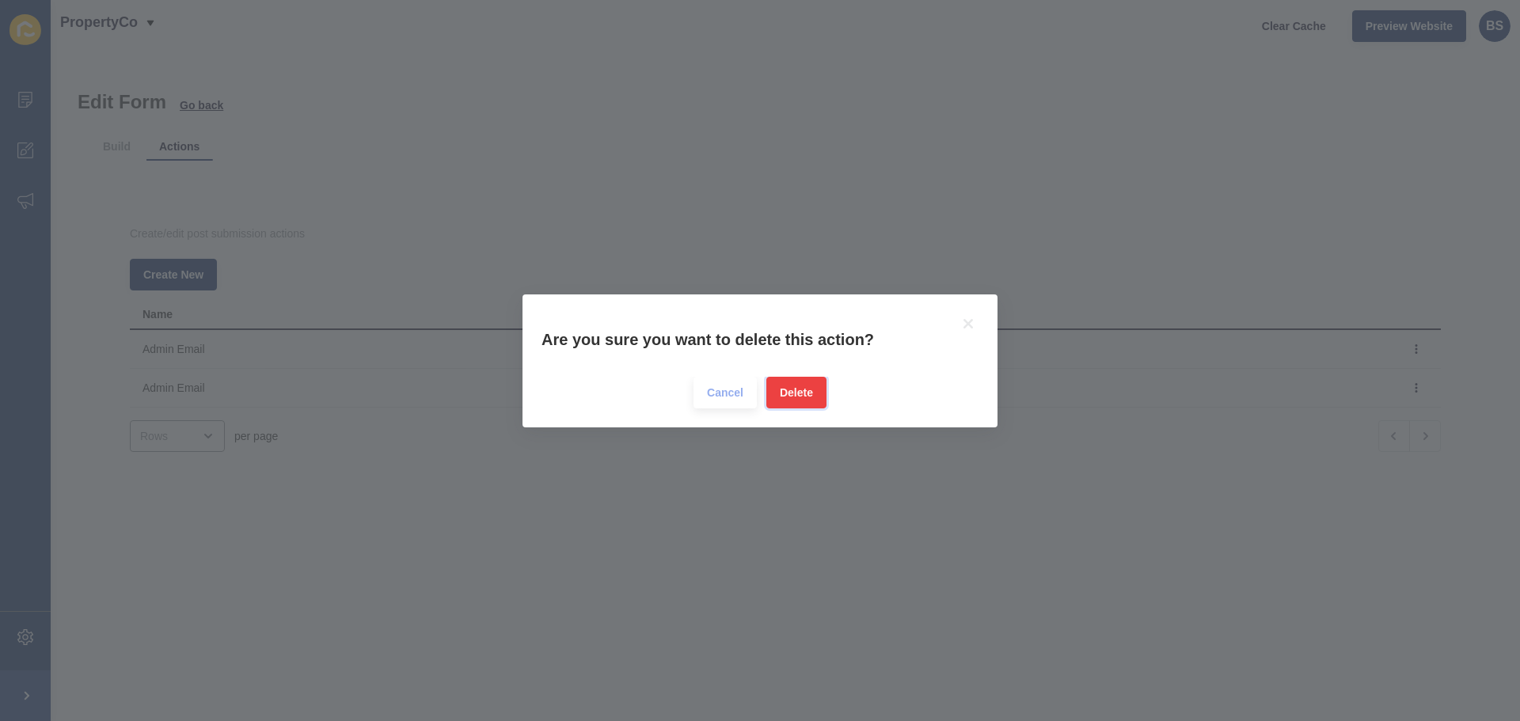
click at [792, 389] on span "Delete" at bounding box center [796, 393] width 33 height 16
